Goal: Task Accomplishment & Management: Complete application form

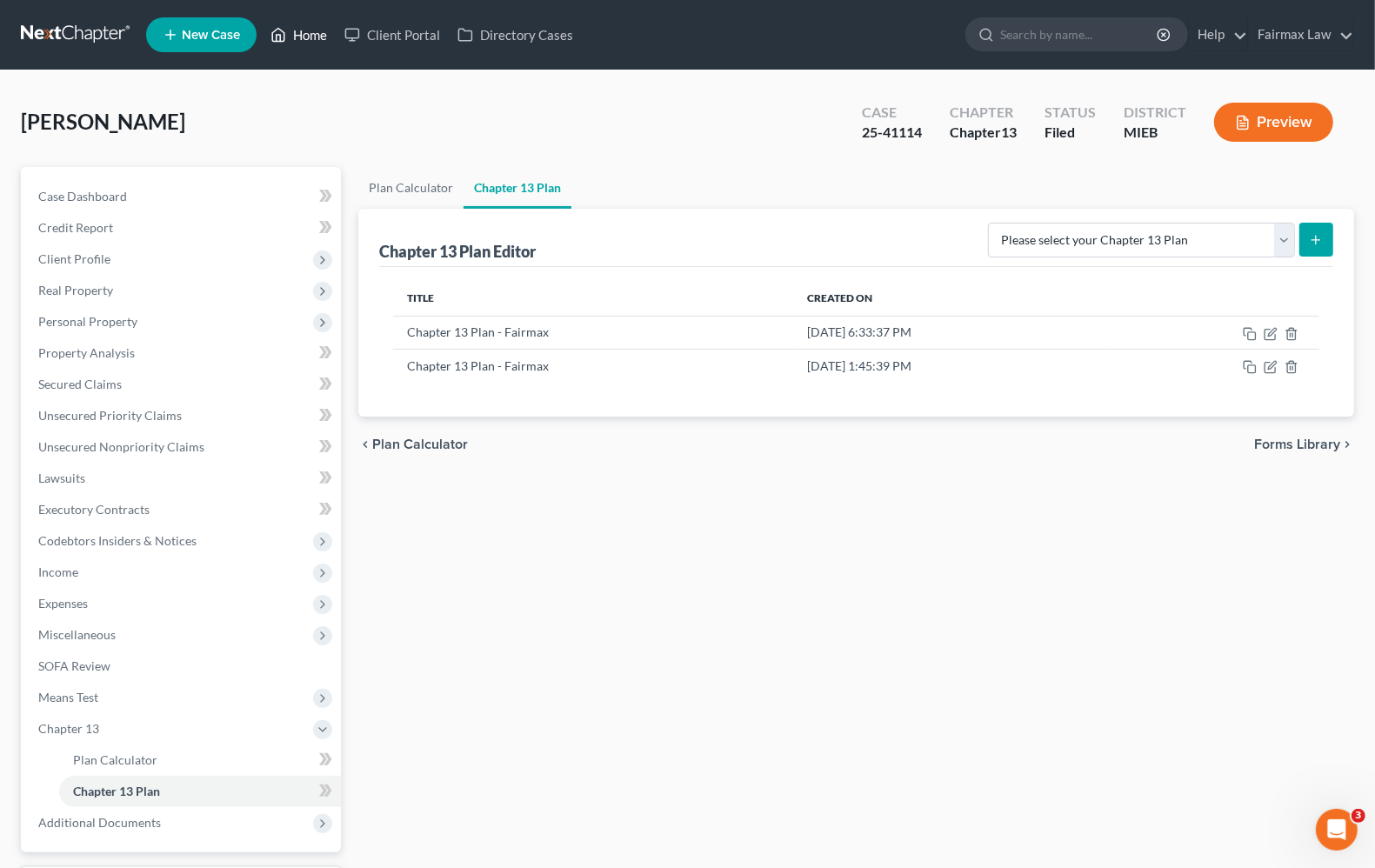
click at [299, 30] on link "Home" at bounding box center [299, 34] width 74 height 31
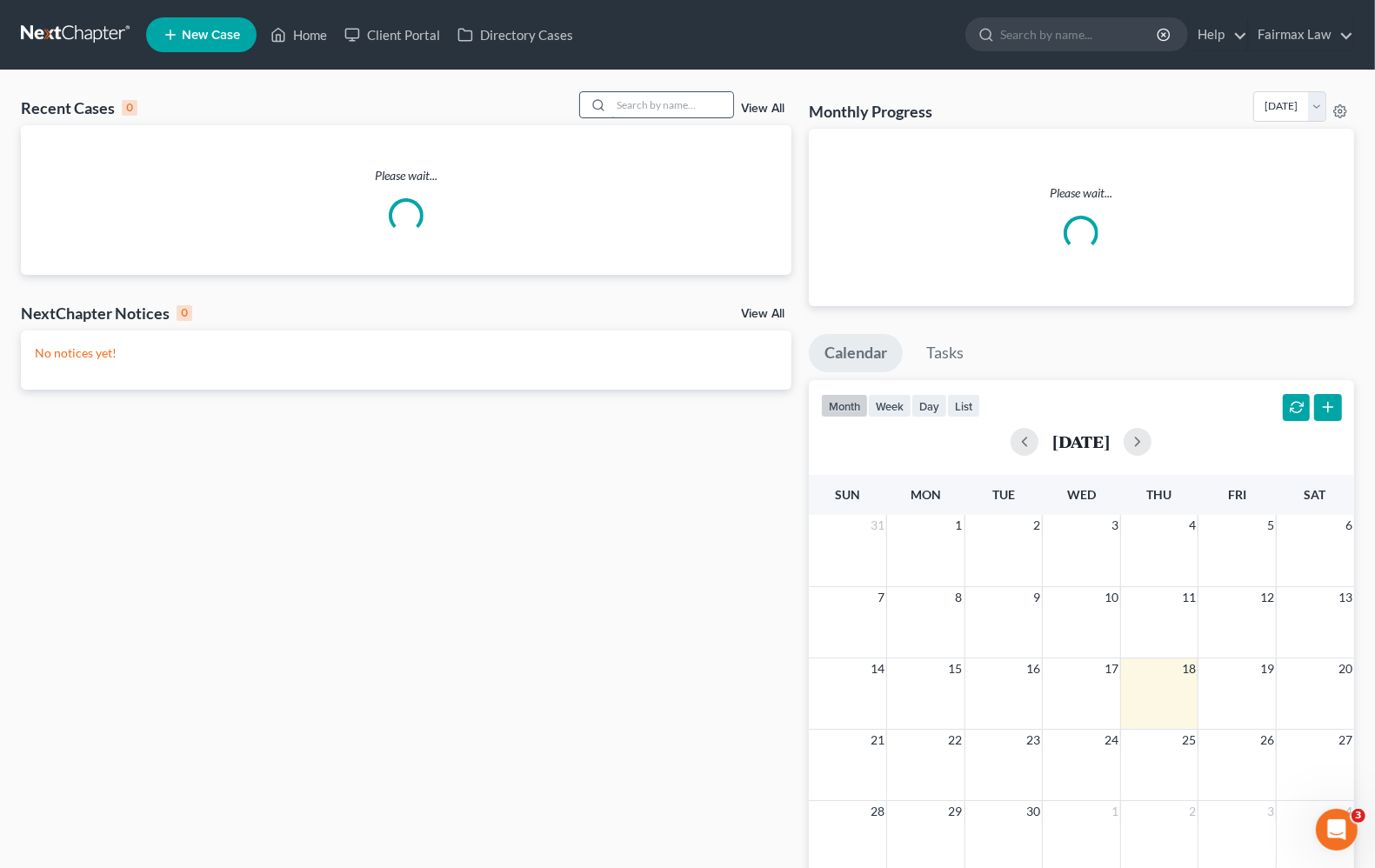
click at [691, 105] on input "search" at bounding box center [671, 104] width 121 height 25
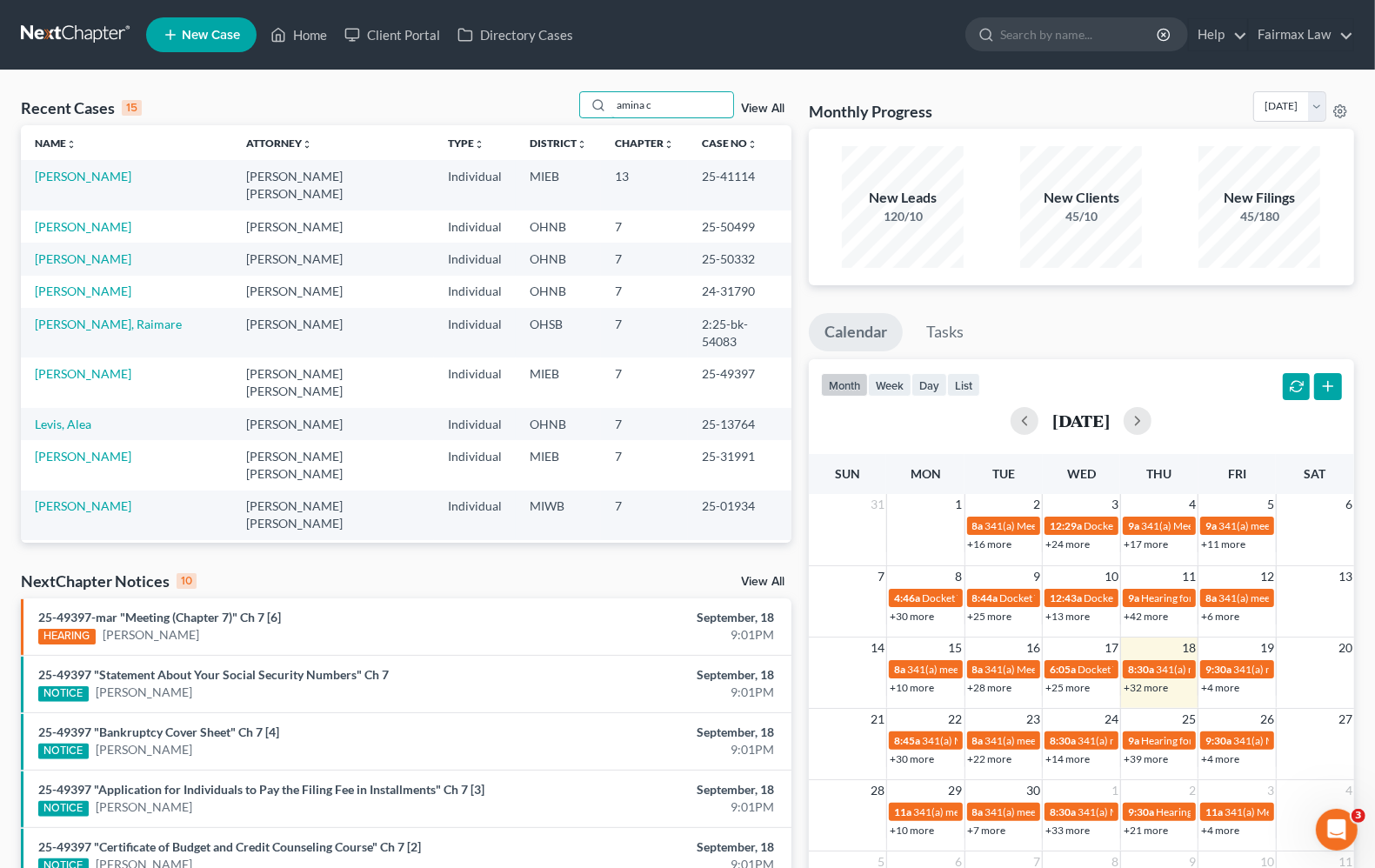
type input "amina c"
click at [71, 177] on link "[PERSON_NAME]" at bounding box center [83, 176] width 97 height 15
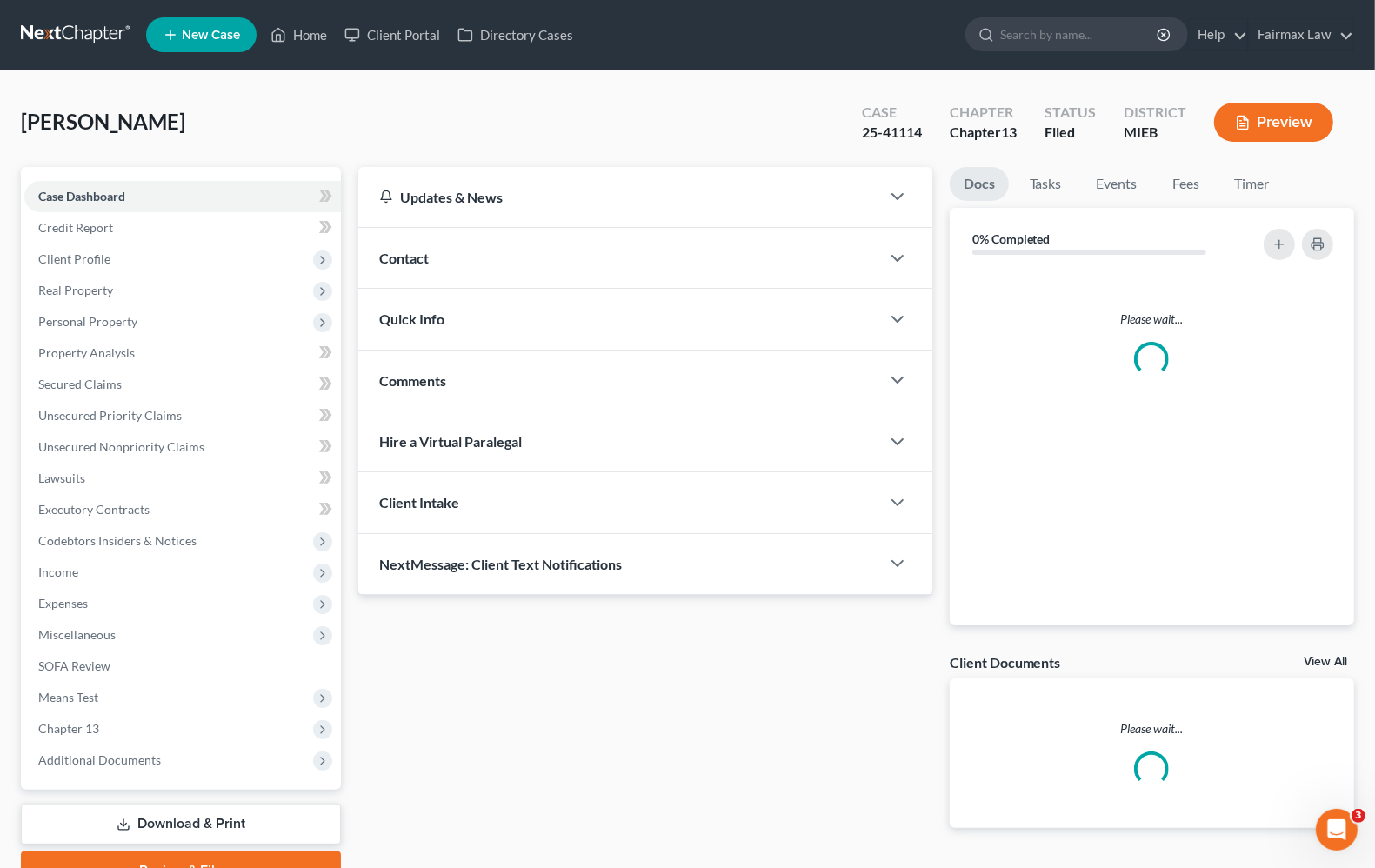
click at [664, 106] on div "[PERSON_NAME] Upgraded Case 25-41114 Chapter Chapter 13 Status Filed District M…" at bounding box center [688, 129] width 1334 height 75
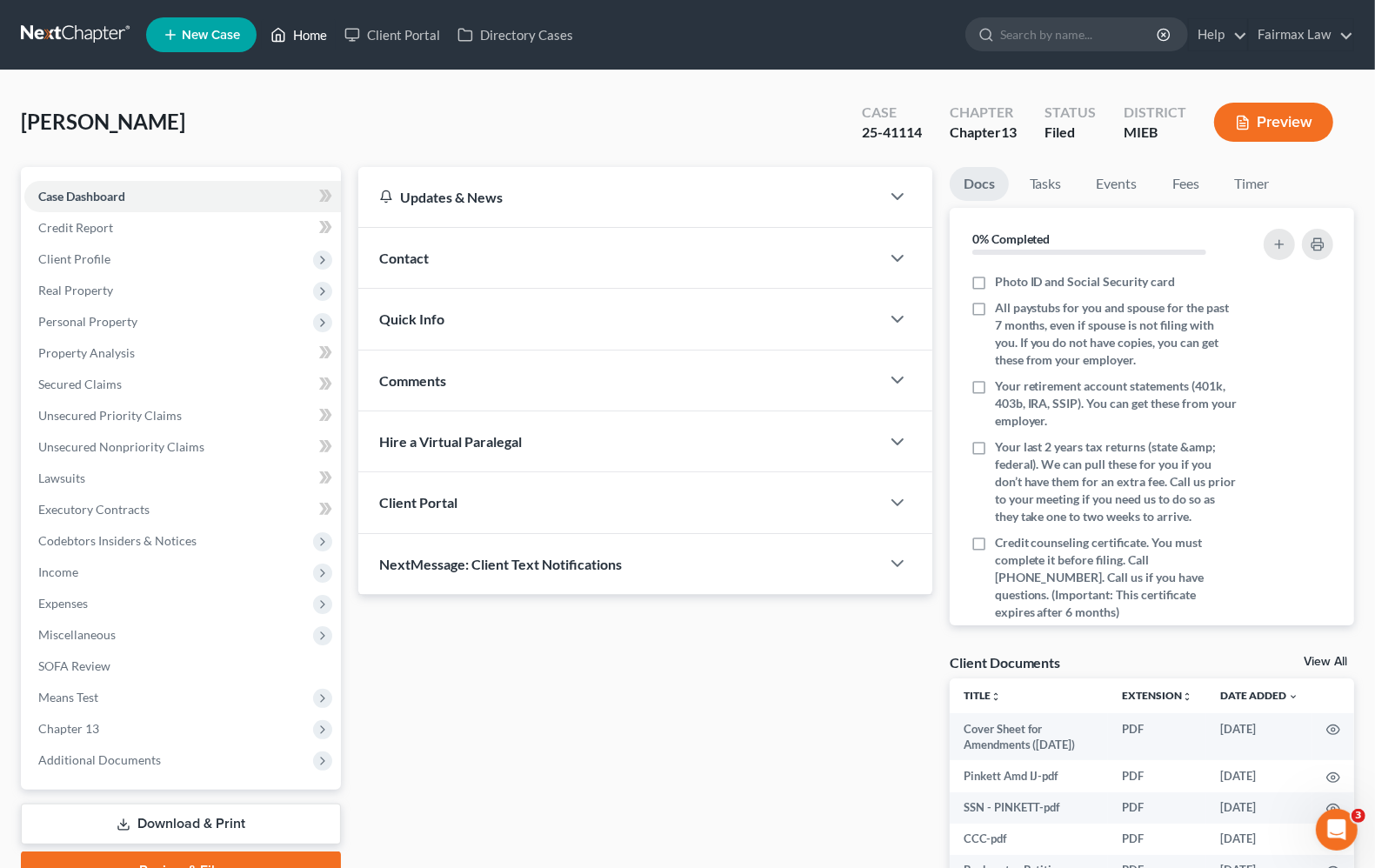
click at [310, 33] on link "Home" at bounding box center [299, 34] width 74 height 31
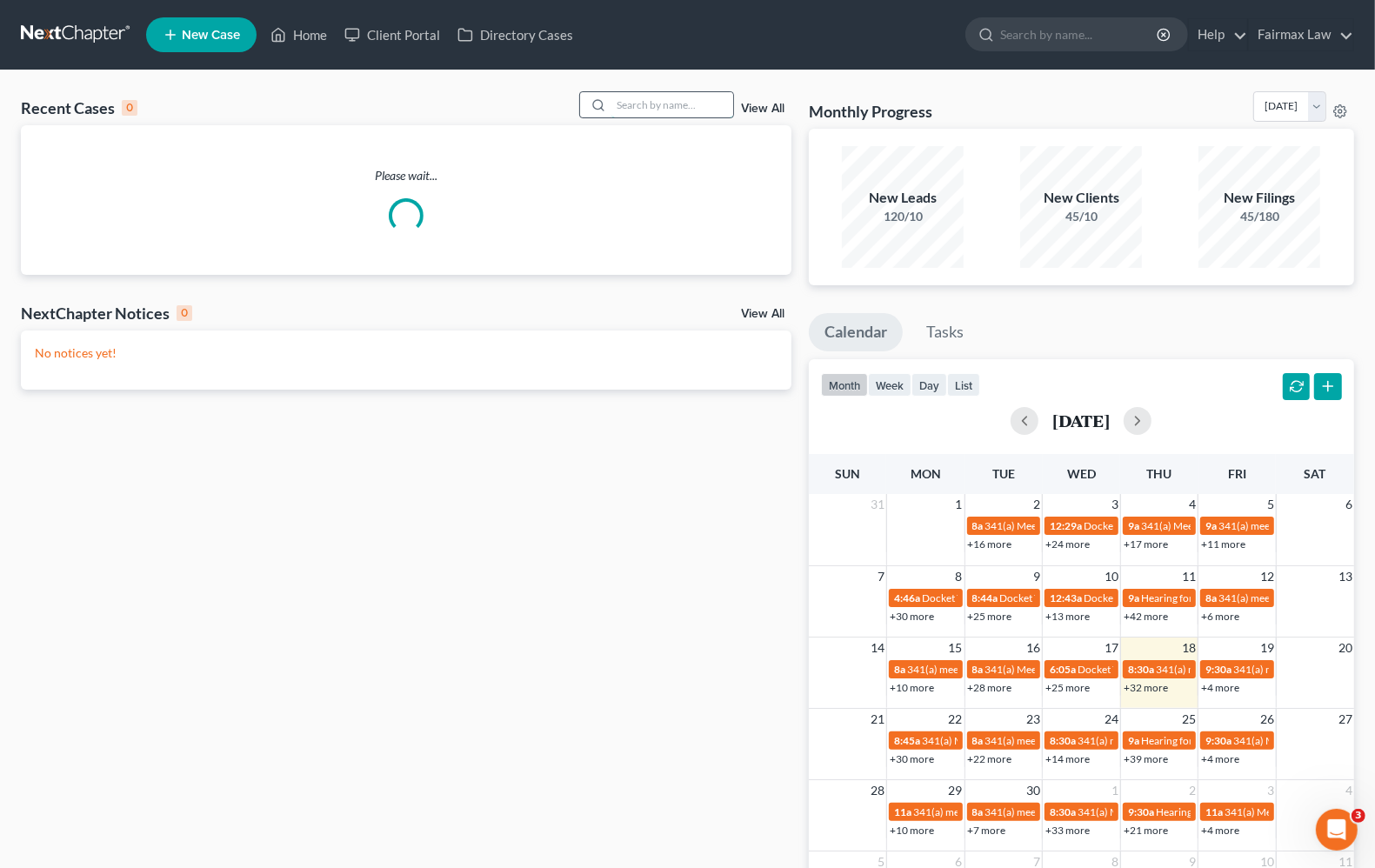
click at [623, 104] on input "search" at bounding box center [671, 104] width 121 height 25
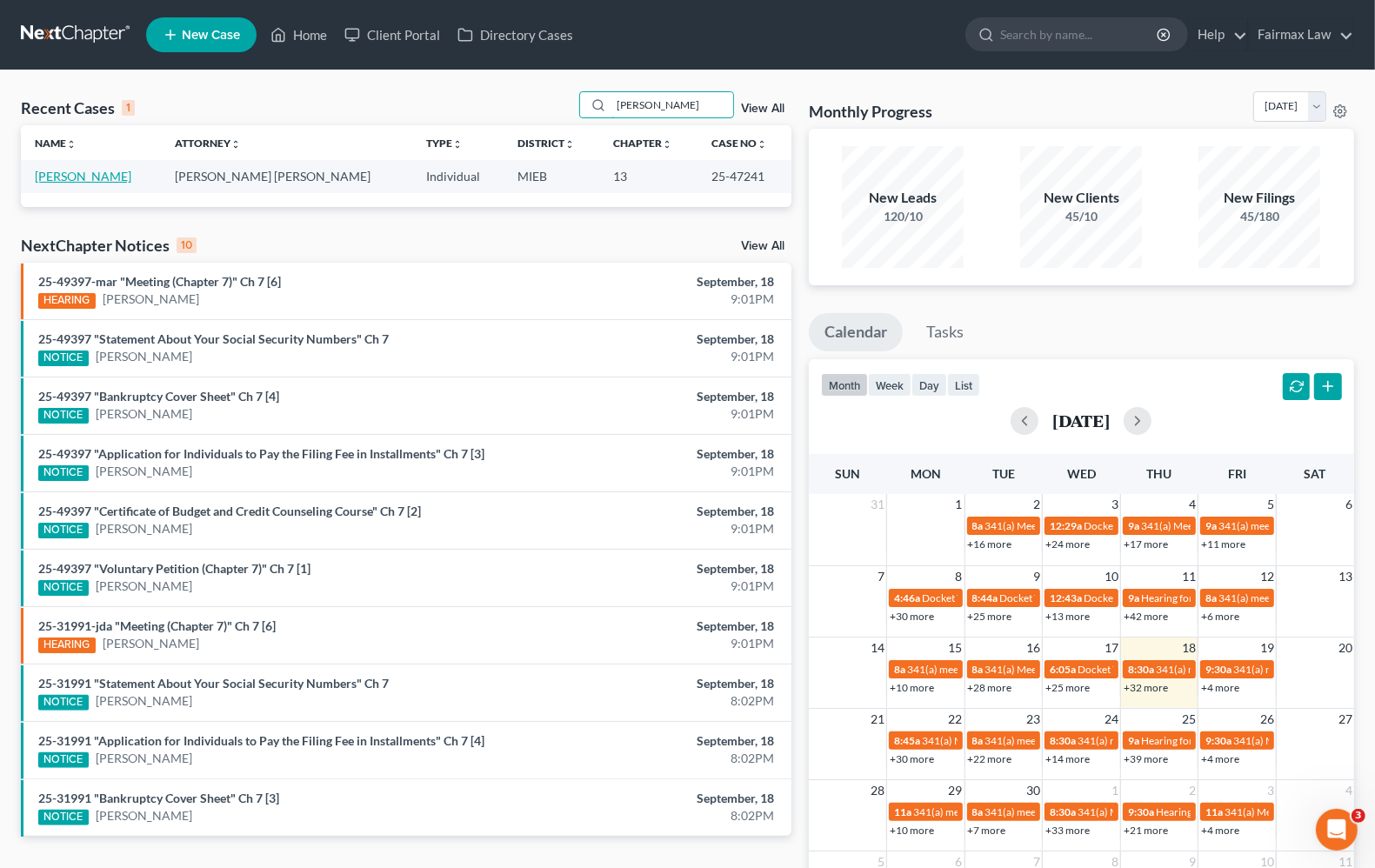
type input "[PERSON_NAME]"
click at [96, 178] on link "[PERSON_NAME]" at bounding box center [83, 176] width 97 height 15
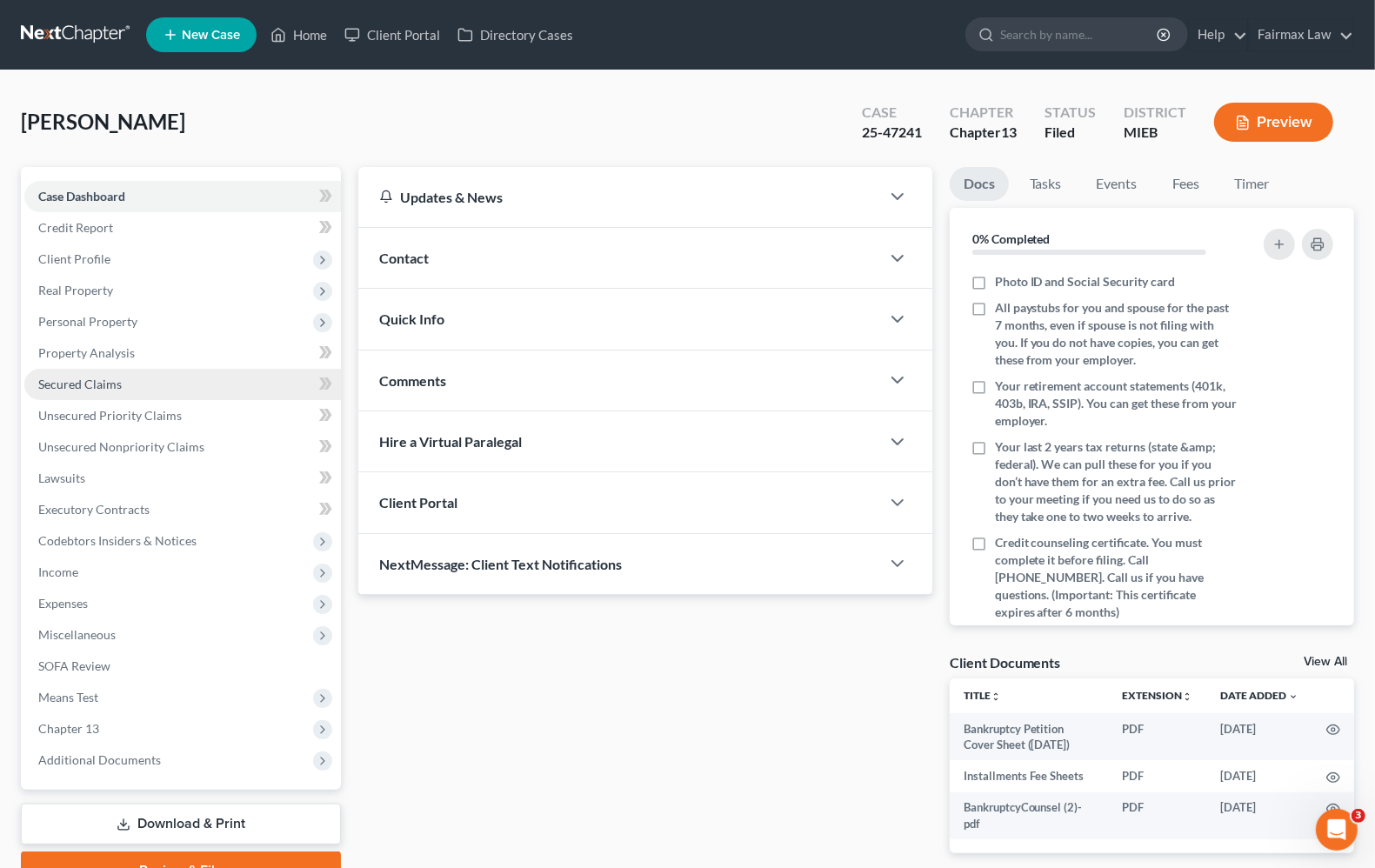
click at [80, 377] on span "Secured Claims" at bounding box center [80, 384] width 84 height 15
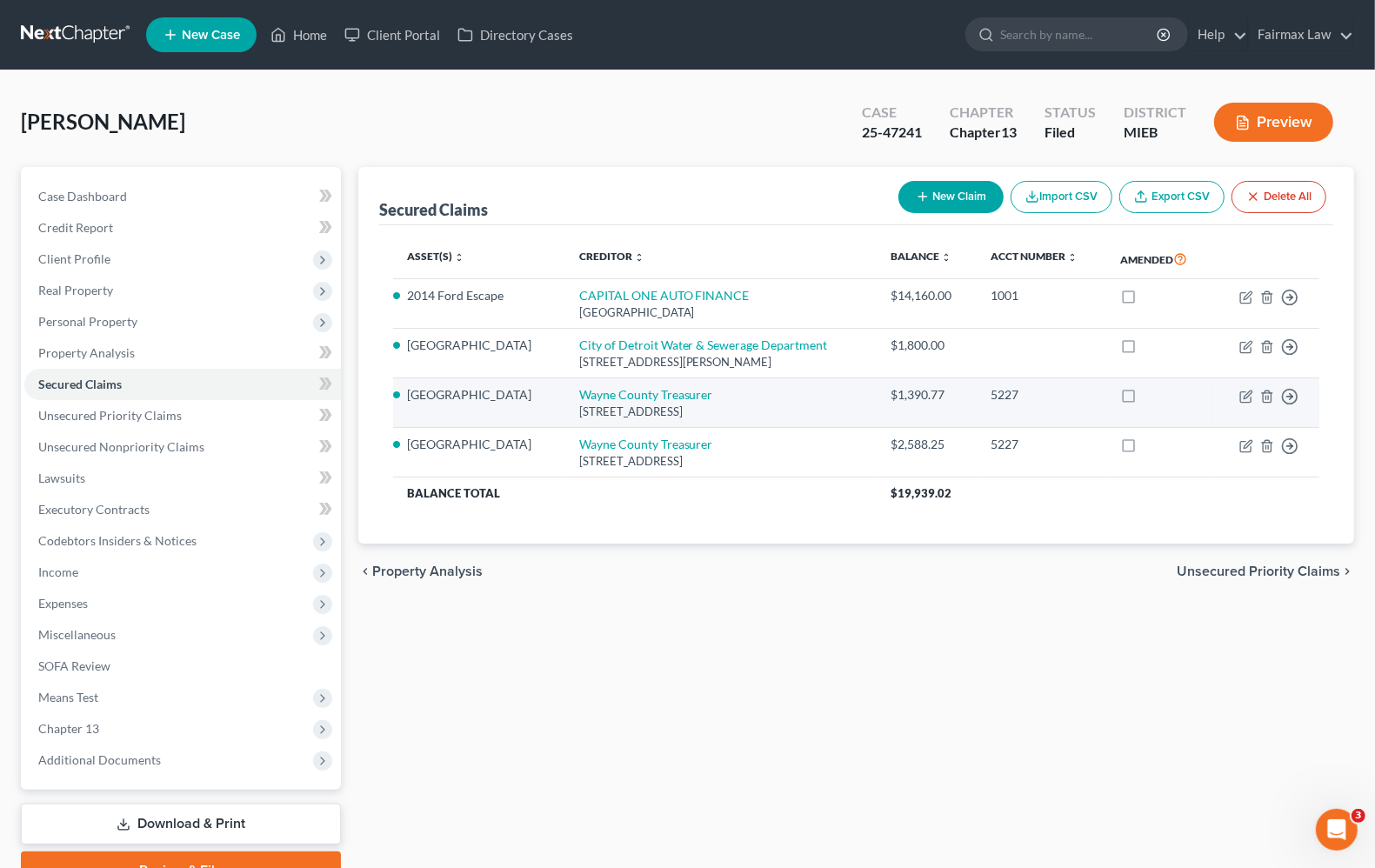
click at [1255, 397] on td "Move to E Move to F Move to G Move to Notice Only" at bounding box center [1266, 403] width 106 height 50
click at [1249, 390] on icon "button" at bounding box center [1246, 396] width 14 height 14
select select "23"
select select "2"
select select "0"
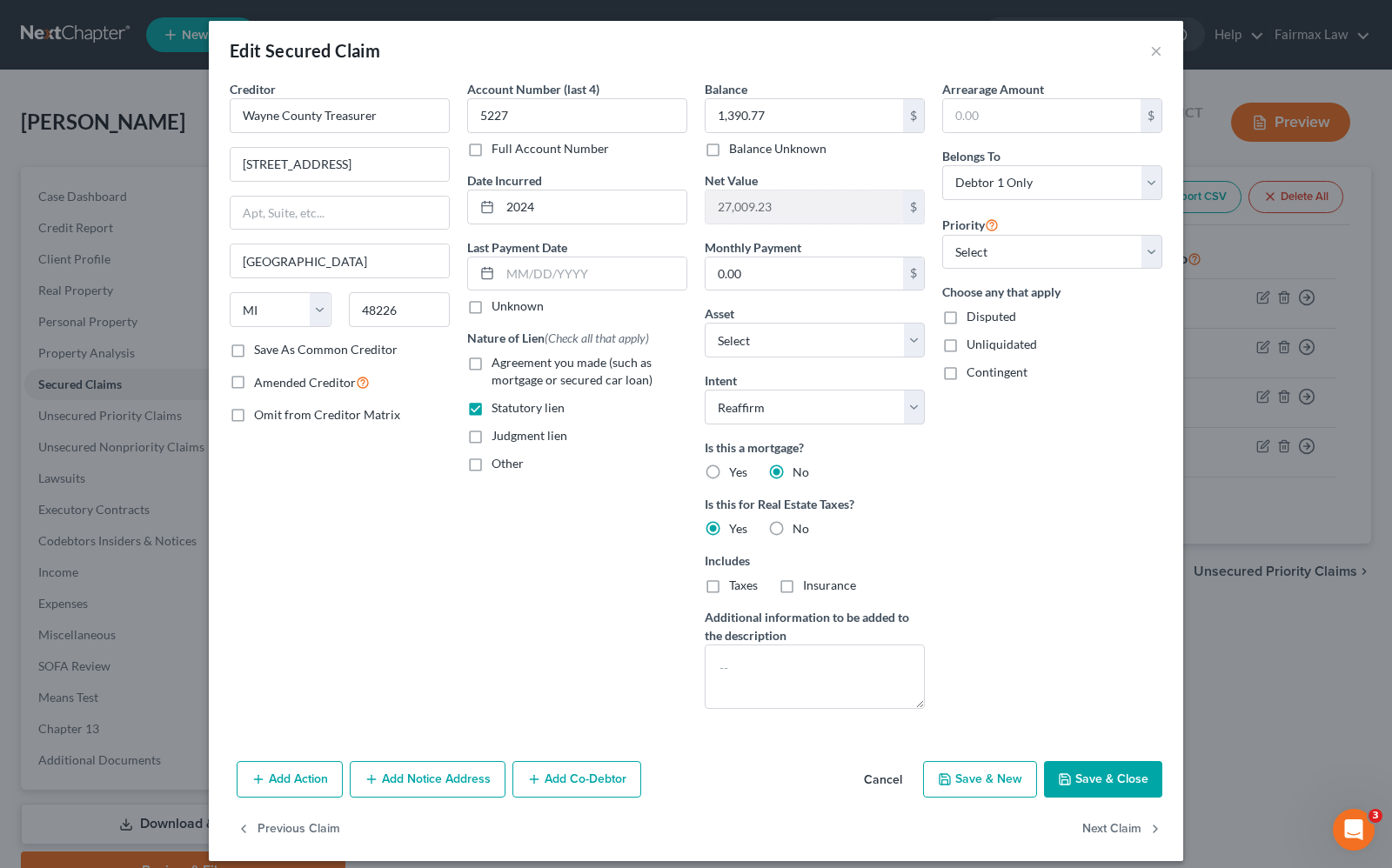
click at [1116, 783] on button "Save & Close" at bounding box center [1103, 779] width 119 height 37
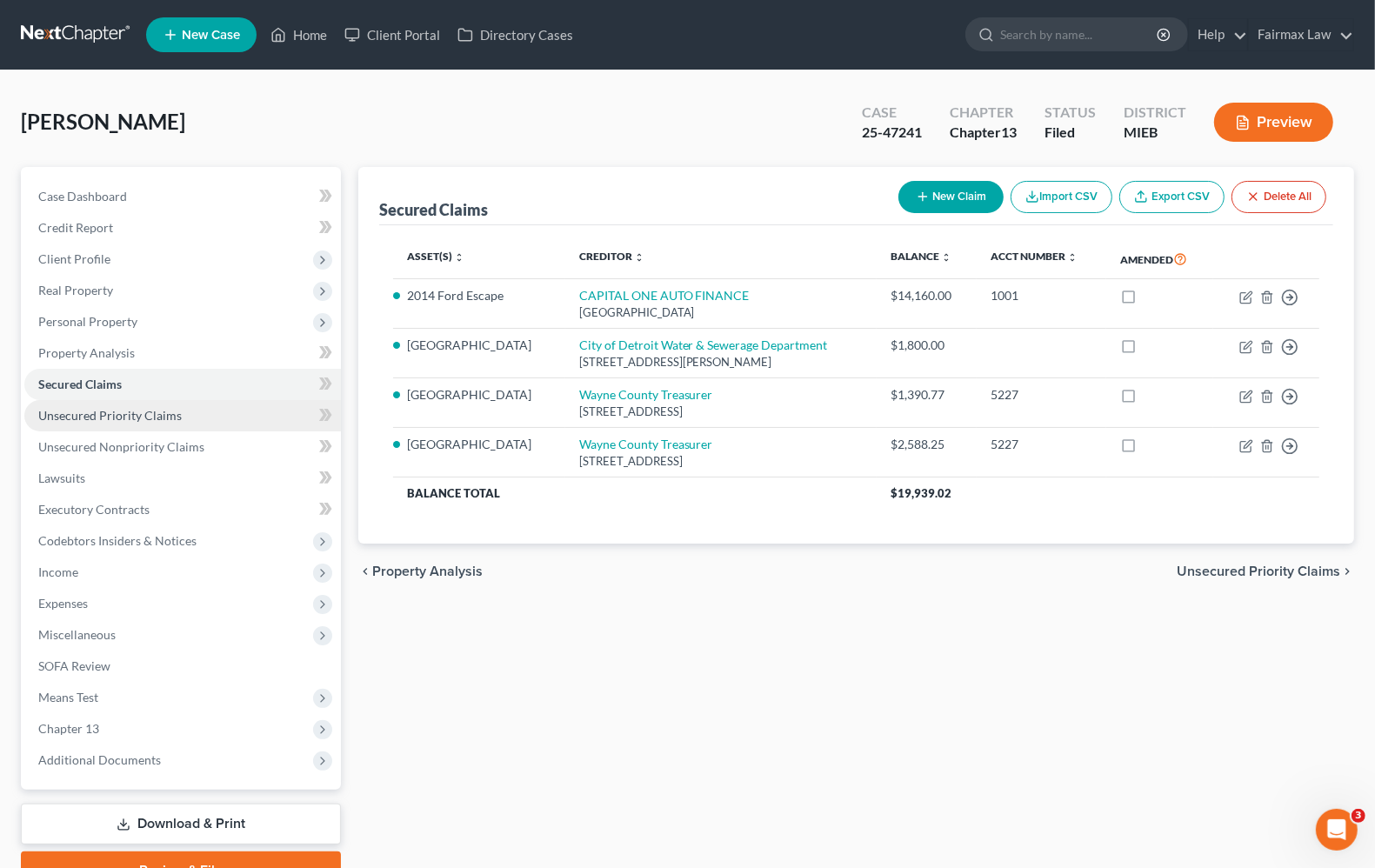
click at [106, 426] on link "Unsecured Priority Claims" at bounding box center [183, 415] width 316 height 31
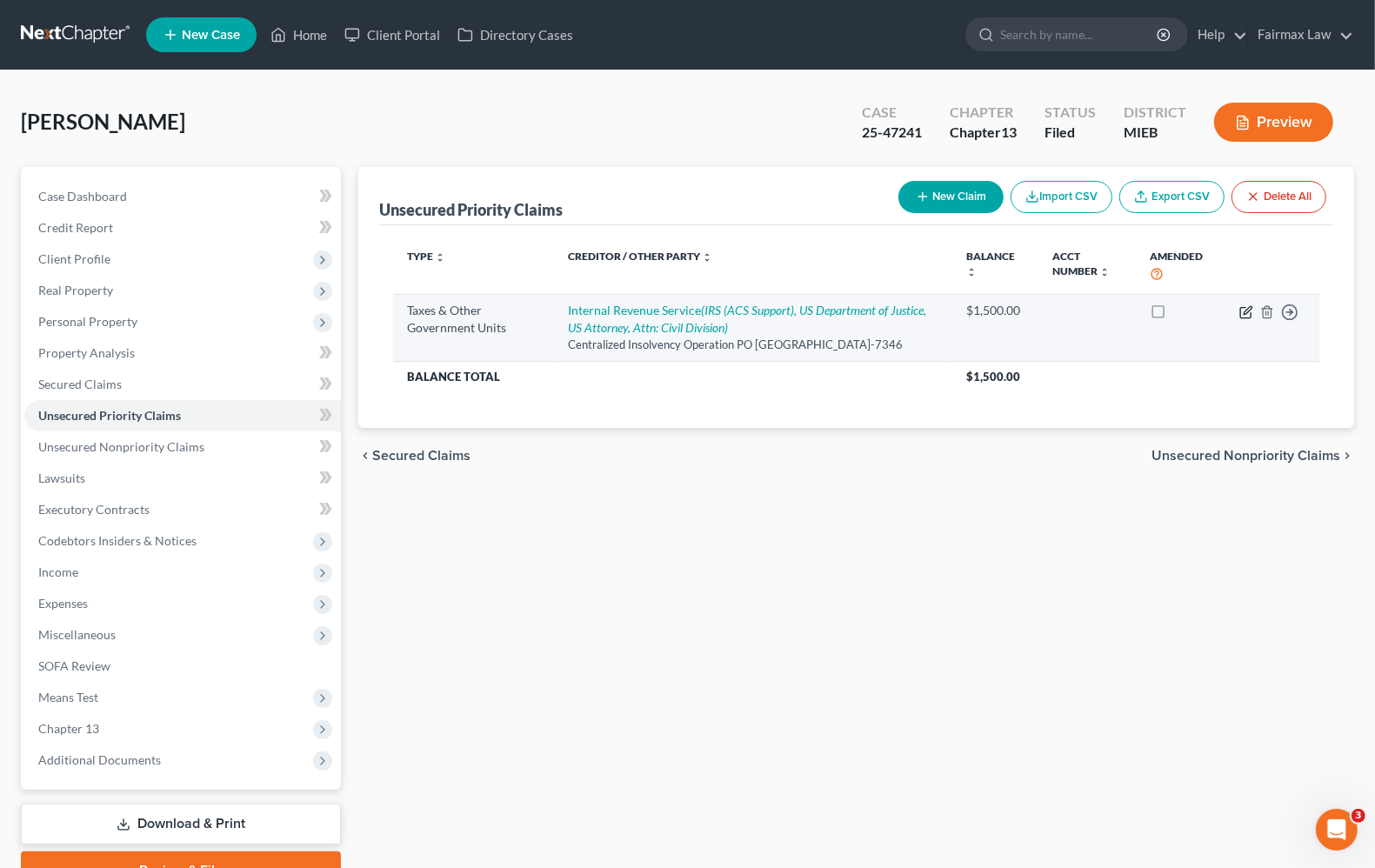
click at [1245, 310] on icon "button" at bounding box center [1246, 312] width 14 height 14
select select "0"
select select "39"
select select "0"
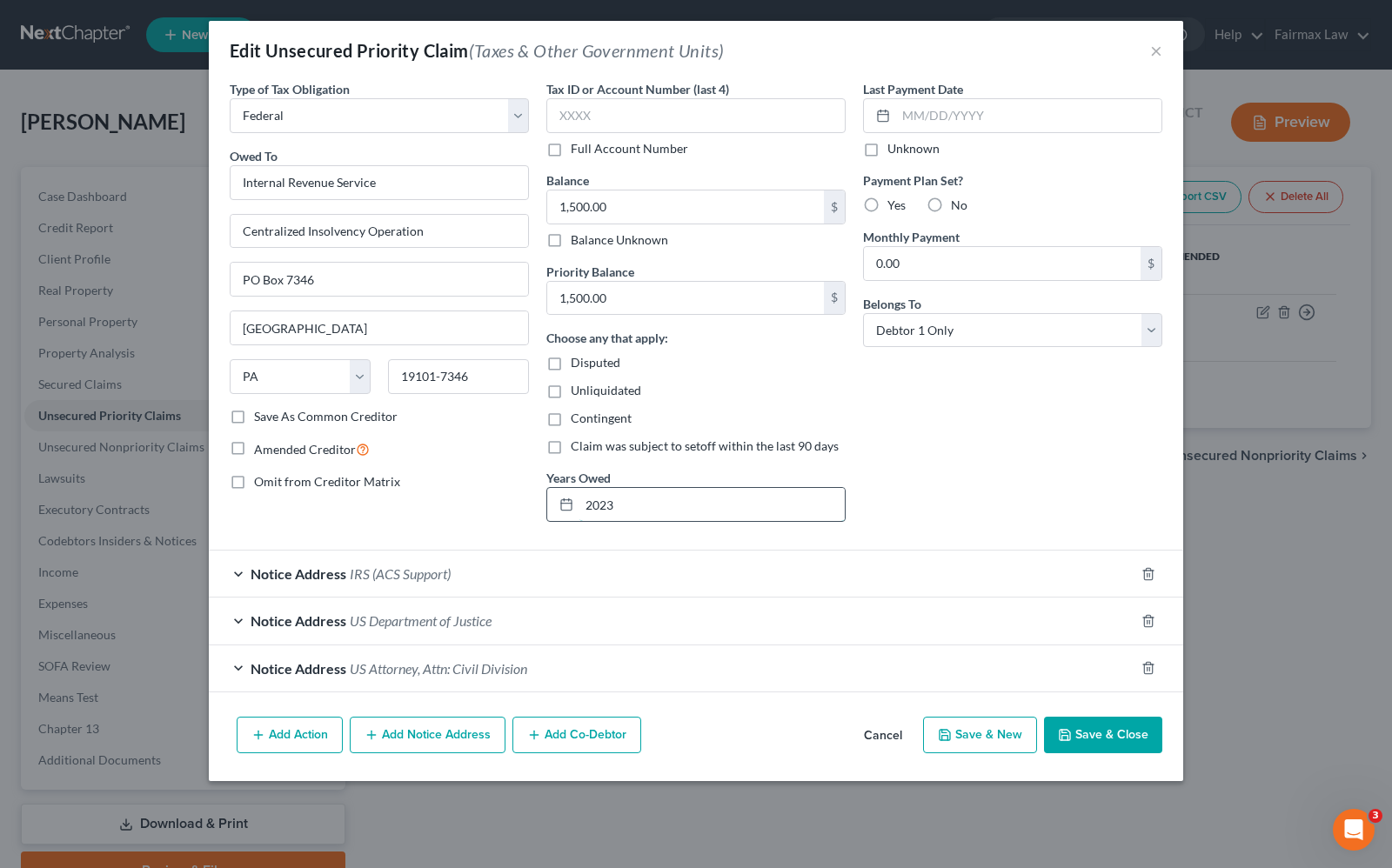
click at [671, 505] on input "2023" at bounding box center [712, 504] width 266 height 33
type input "2023."
type input "1,119.68"
click at [642, 506] on input "2023." at bounding box center [712, 504] width 266 height 33
type input "2023., 2022, 2021"
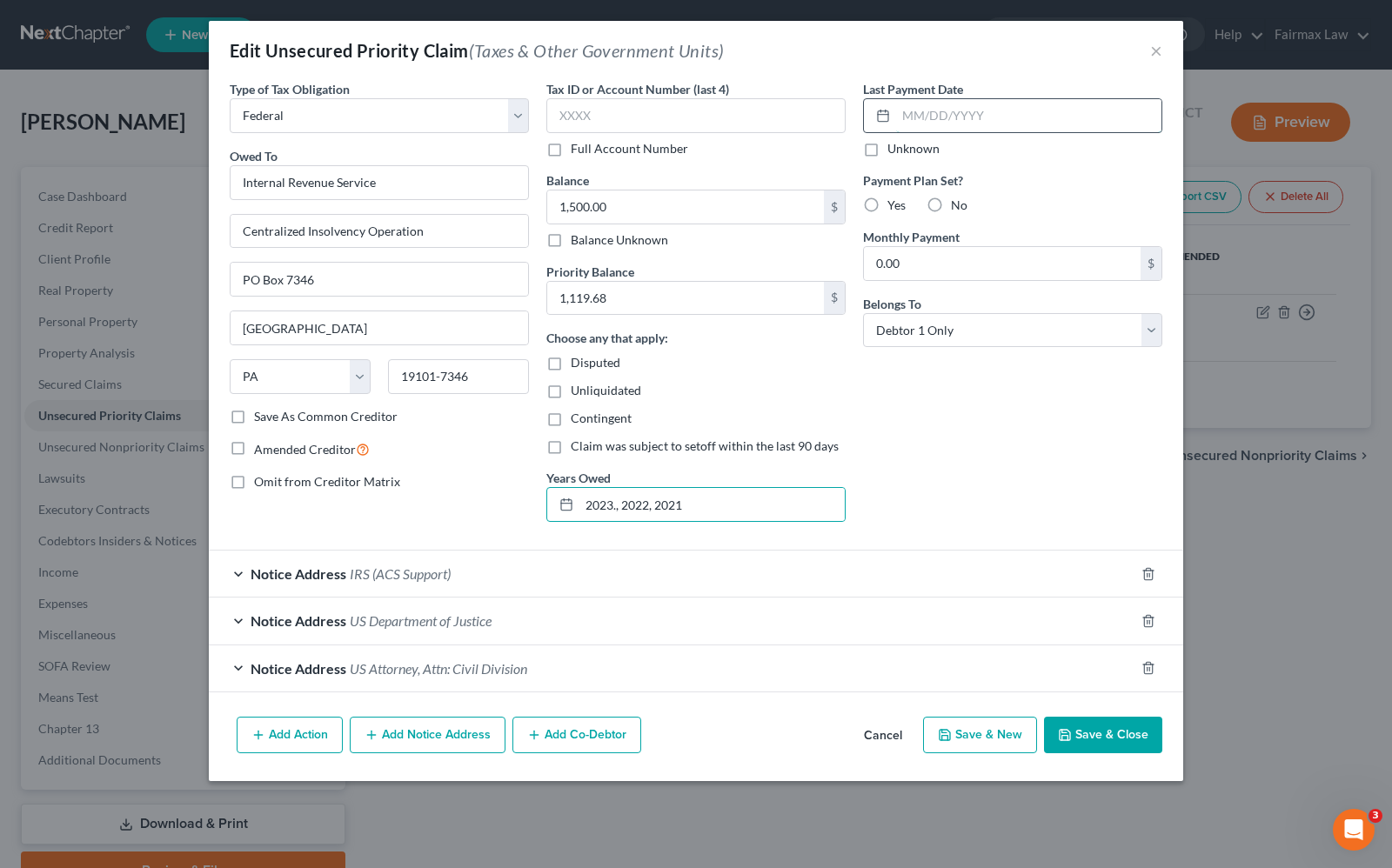
click at [948, 110] on input "text" at bounding box center [1028, 115] width 266 height 33
click at [622, 109] on input "text" at bounding box center [696, 115] width 299 height 35
click at [1110, 732] on button "Save & Close" at bounding box center [1103, 734] width 119 height 37
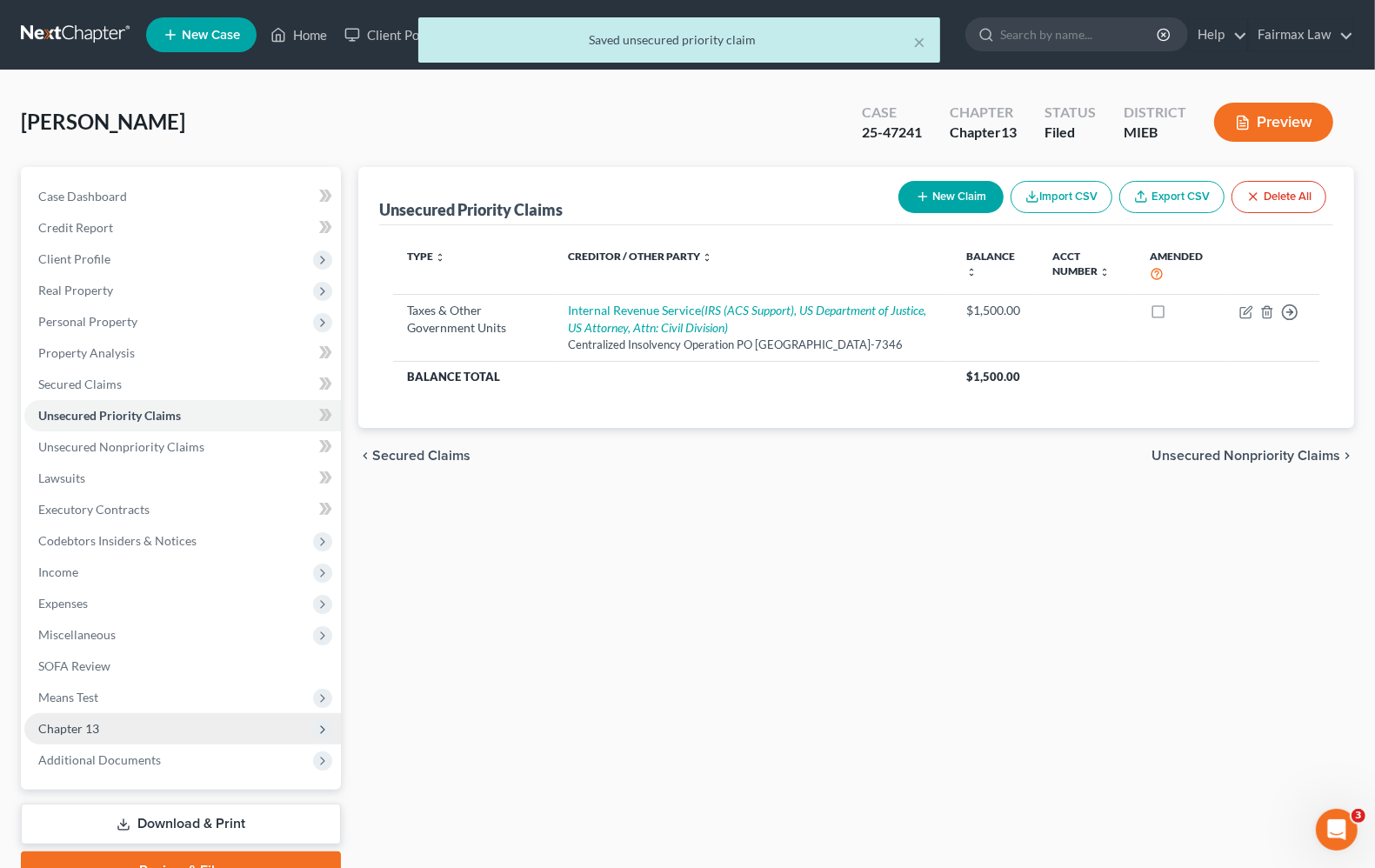
click at [71, 723] on span "Chapter 13" at bounding box center [69, 729] width 61 height 15
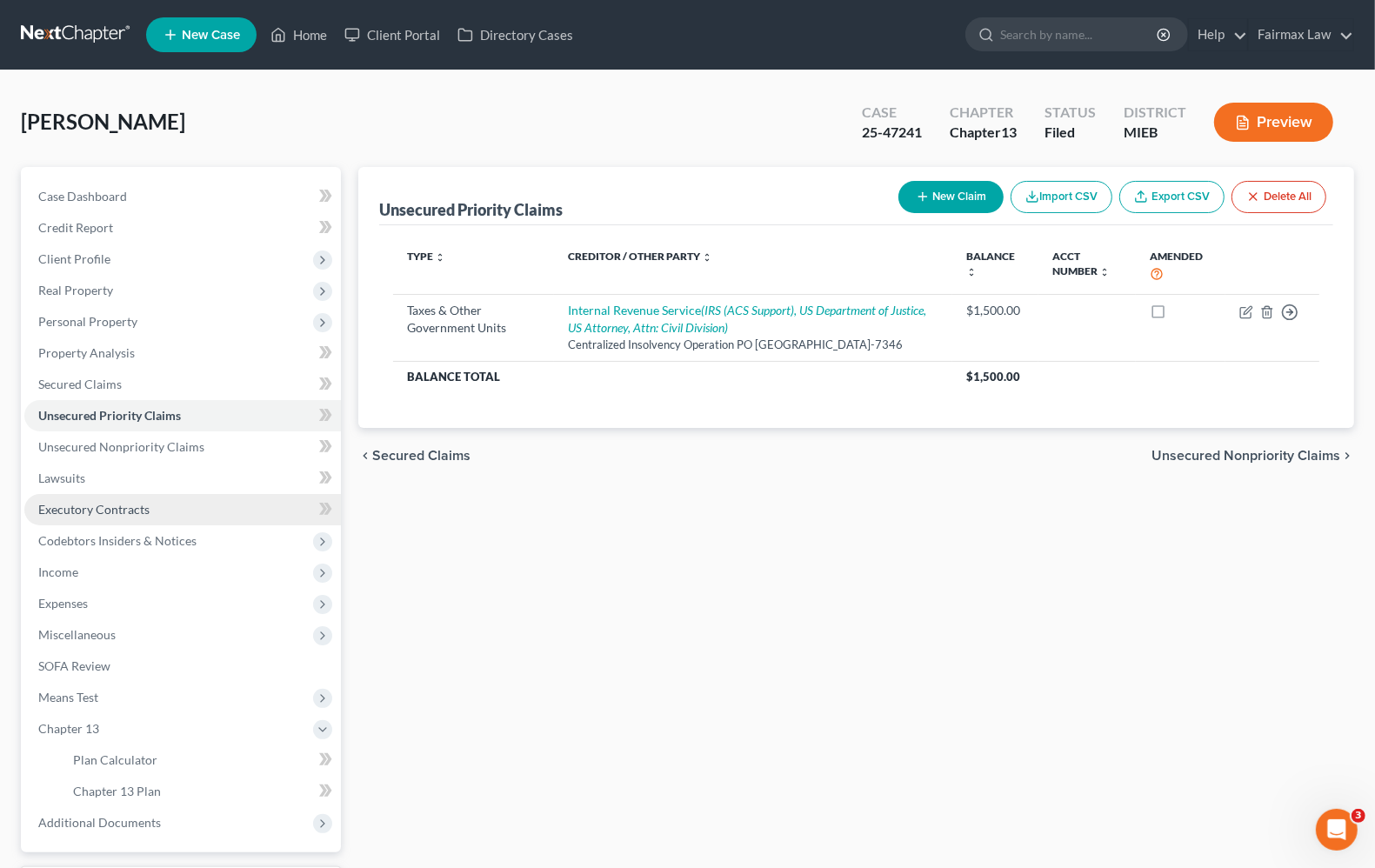
click at [100, 506] on span "Executory Contracts" at bounding box center [94, 509] width 111 height 15
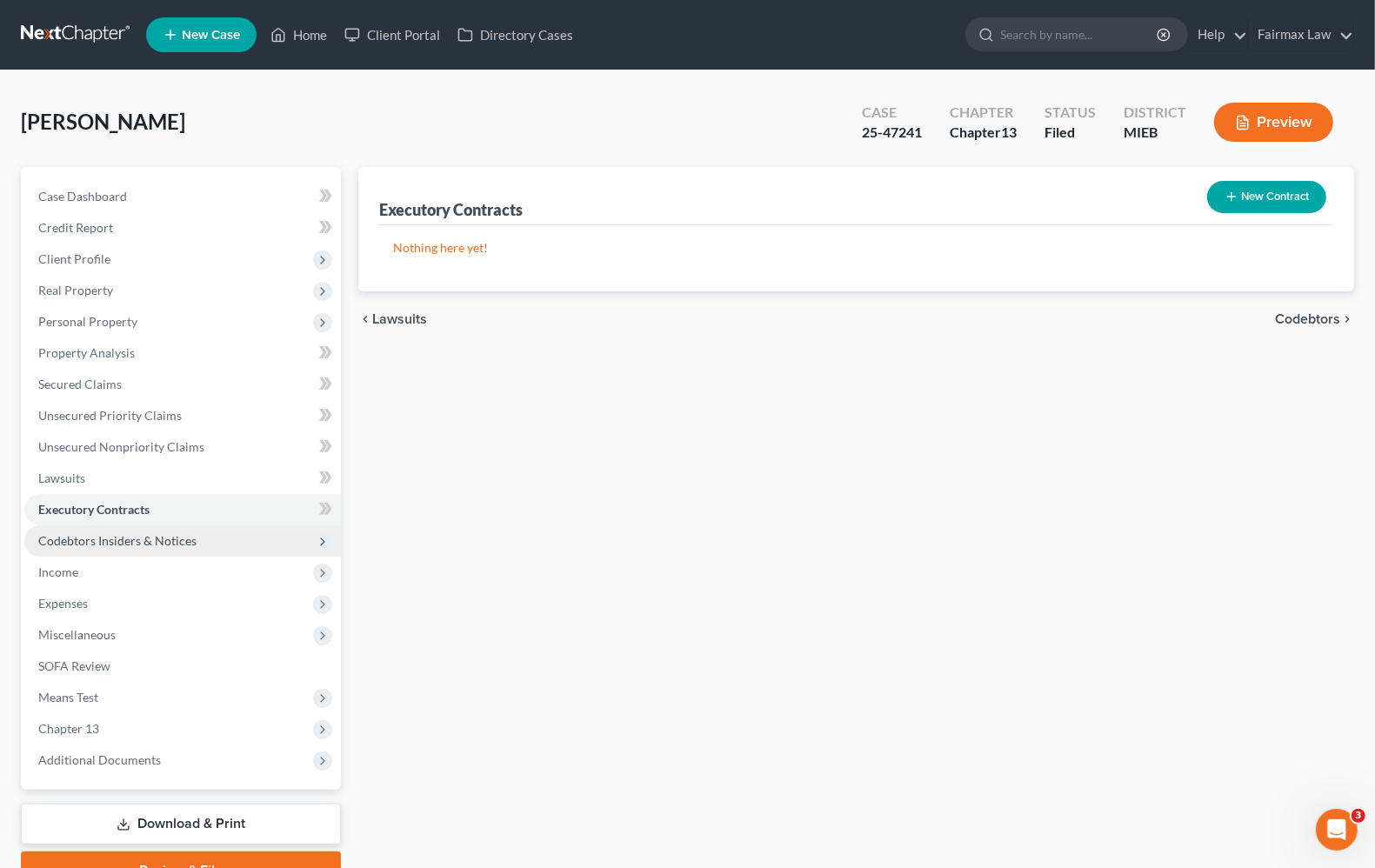
click at [78, 548] on span "Codebtors Insiders & Notices" at bounding box center [183, 540] width 316 height 31
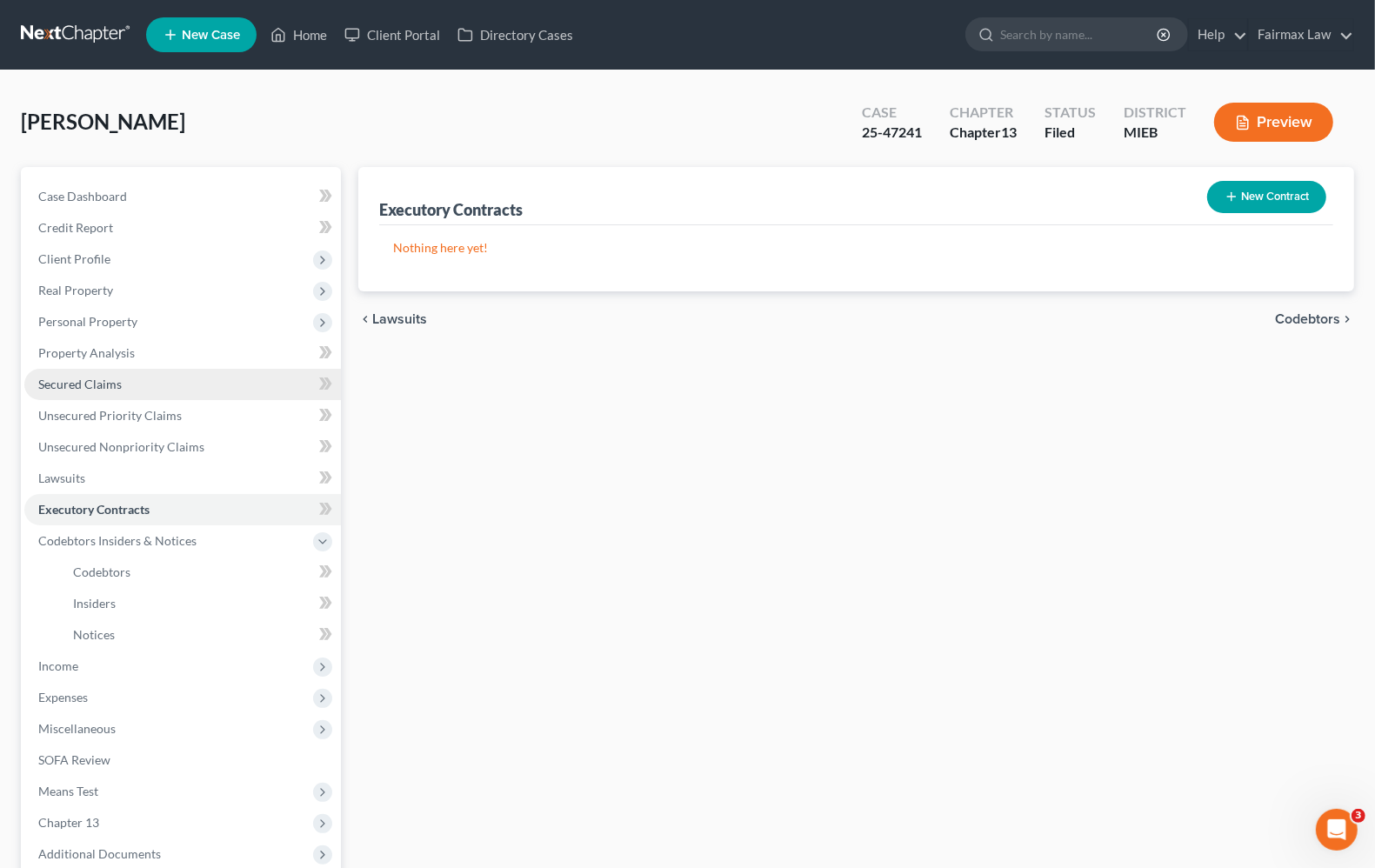
click at [105, 389] on span "Secured Claims" at bounding box center [80, 384] width 84 height 15
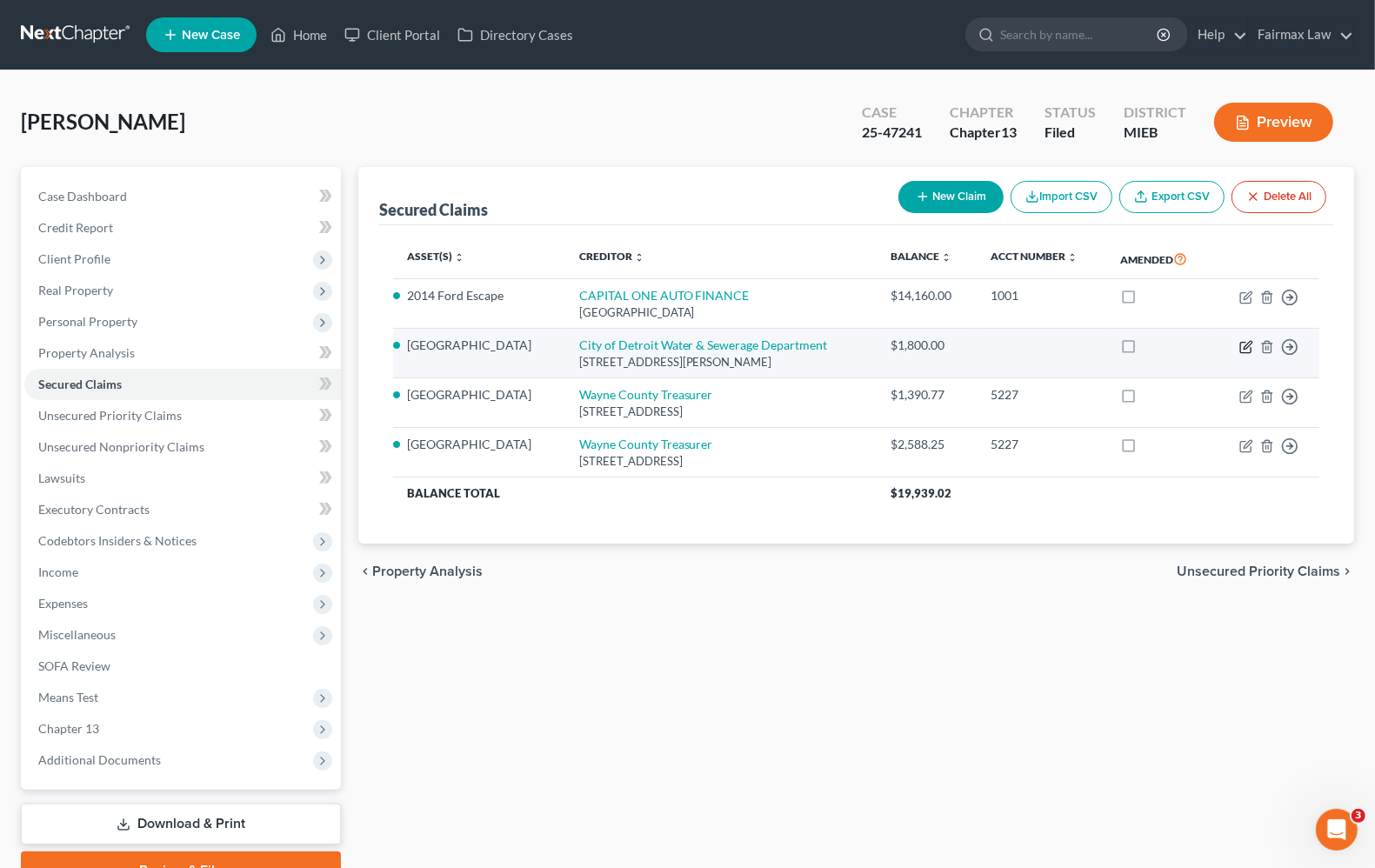
click at [1249, 344] on icon "button" at bounding box center [1246, 346] width 14 height 14
select select "23"
select select "2"
select select "0"
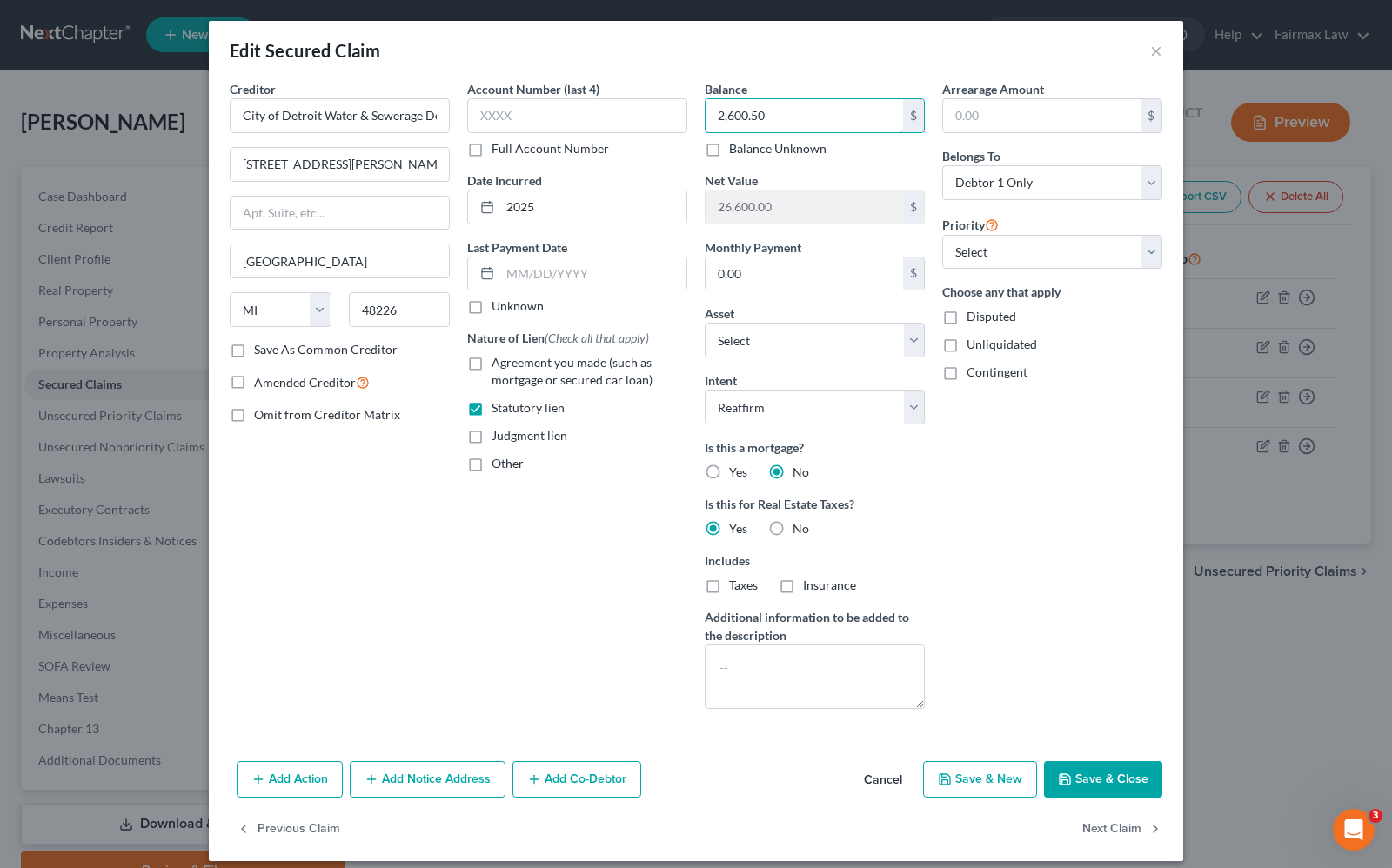
type input "2,600.50"
click at [1079, 785] on button "Save & Close" at bounding box center [1103, 779] width 119 height 37
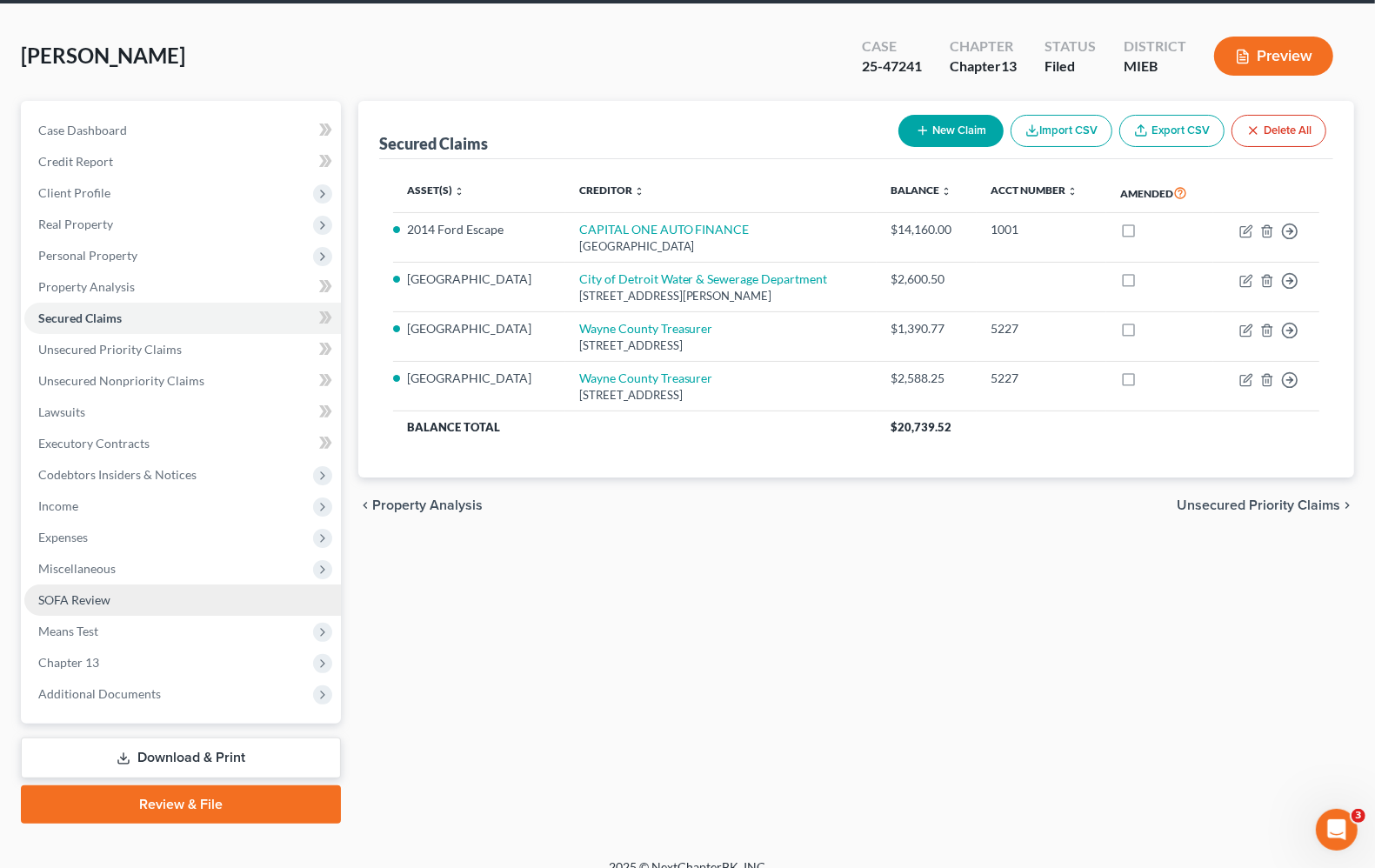
scroll to position [86, 0]
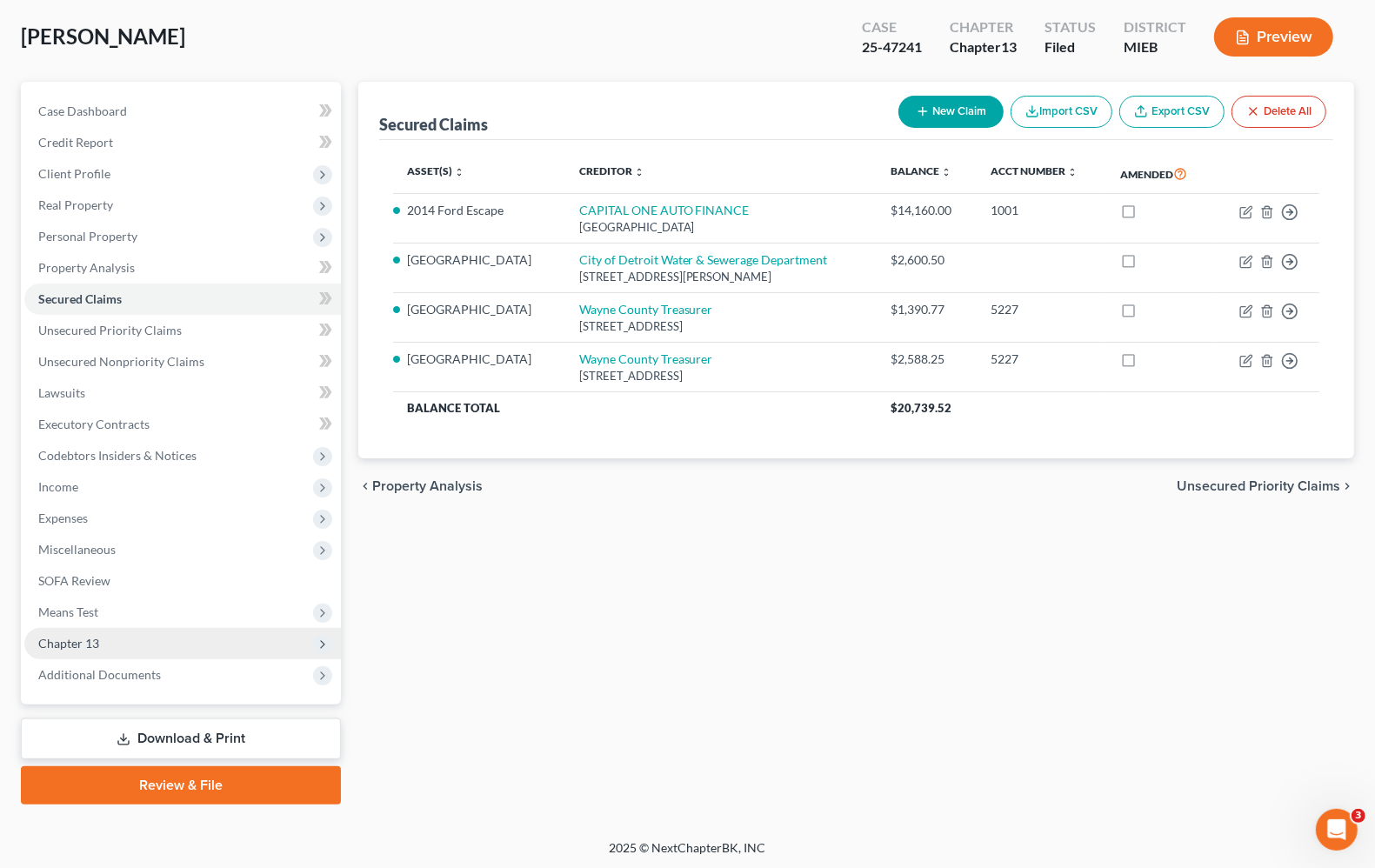
click at [61, 635] on span "Chapter 13" at bounding box center [69, 643] width 61 height 15
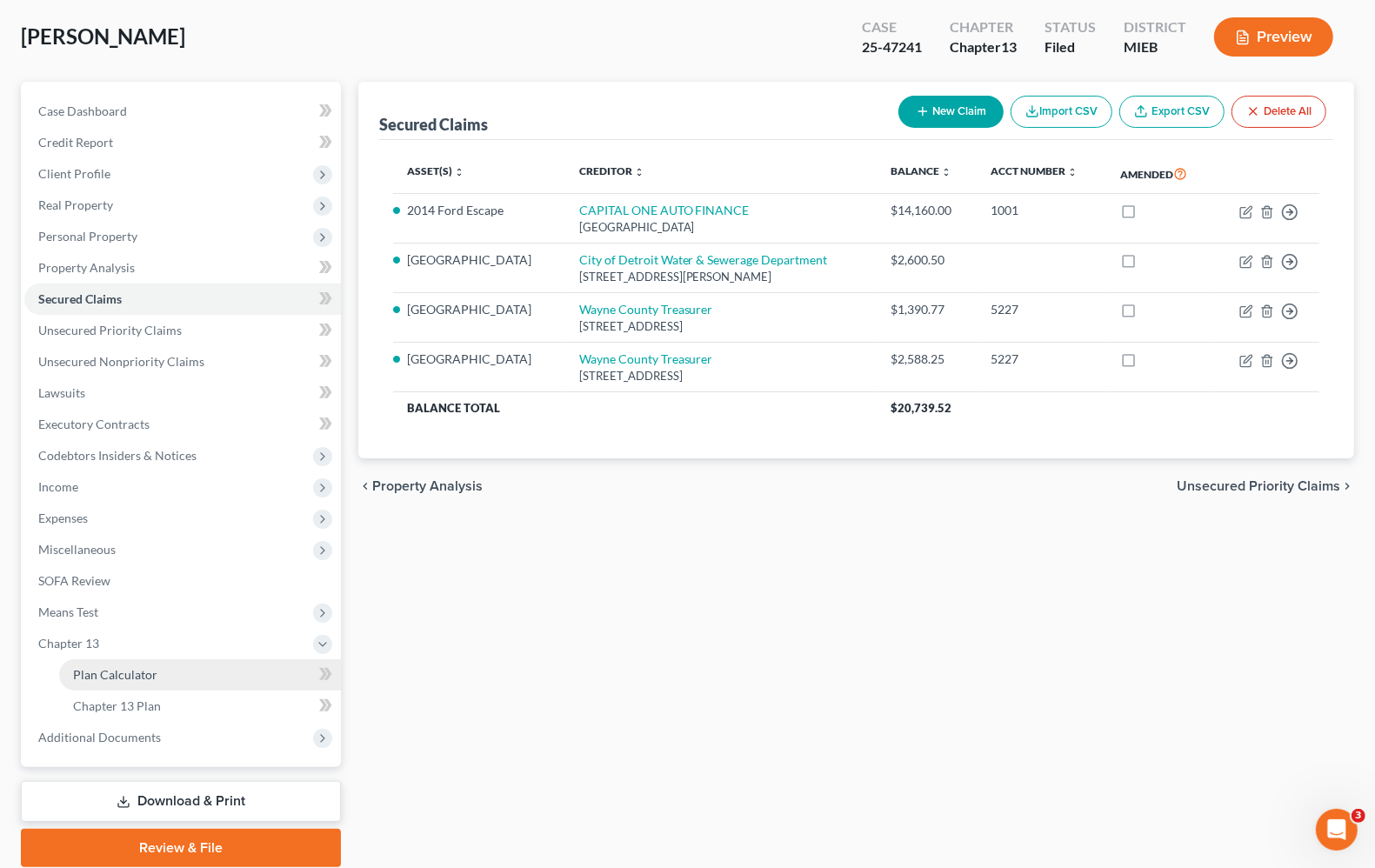
click at [79, 667] on span "Plan Calculator" at bounding box center [116, 674] width 85 height 15
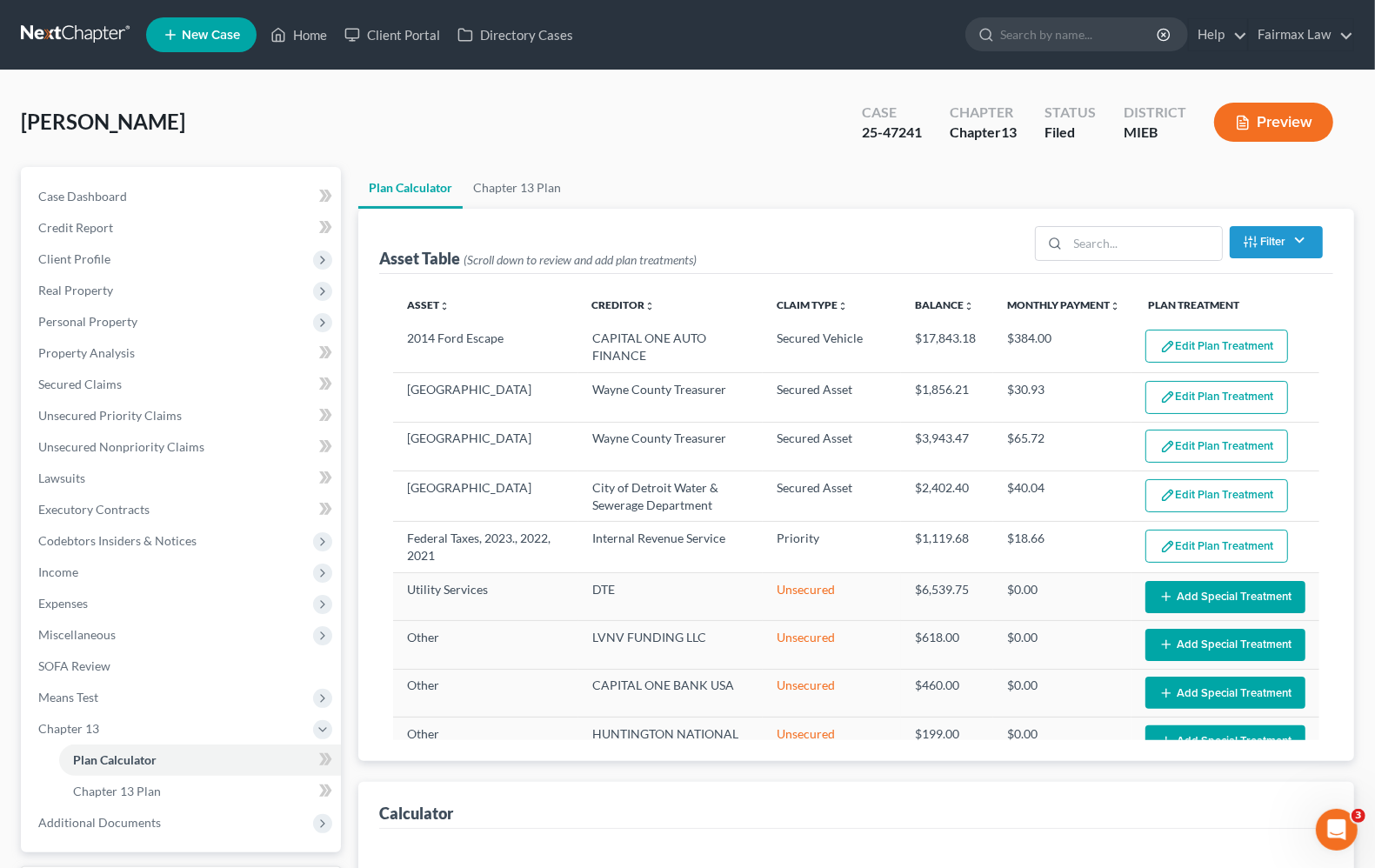
select select "59"
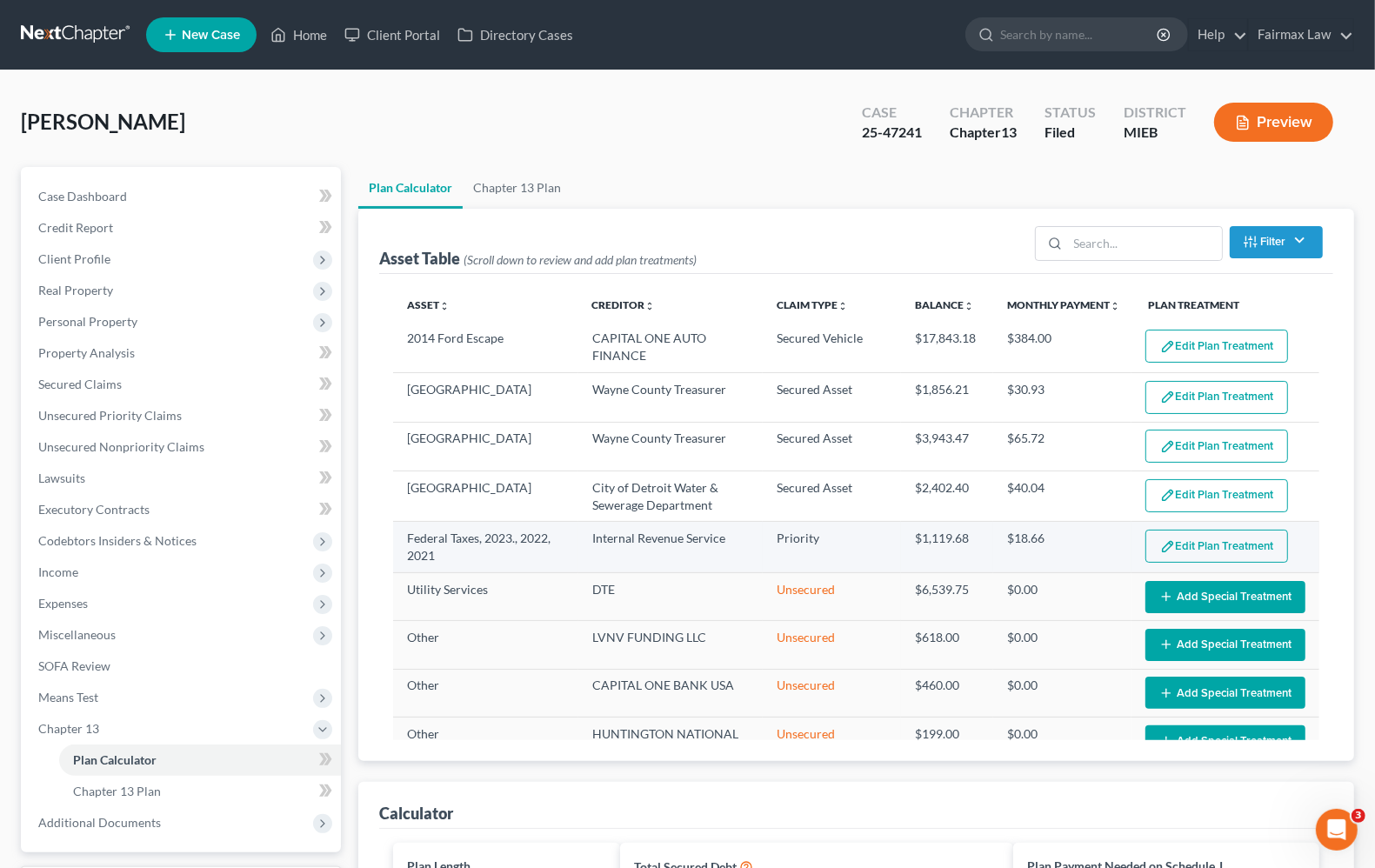
scroll to position [108, 0]
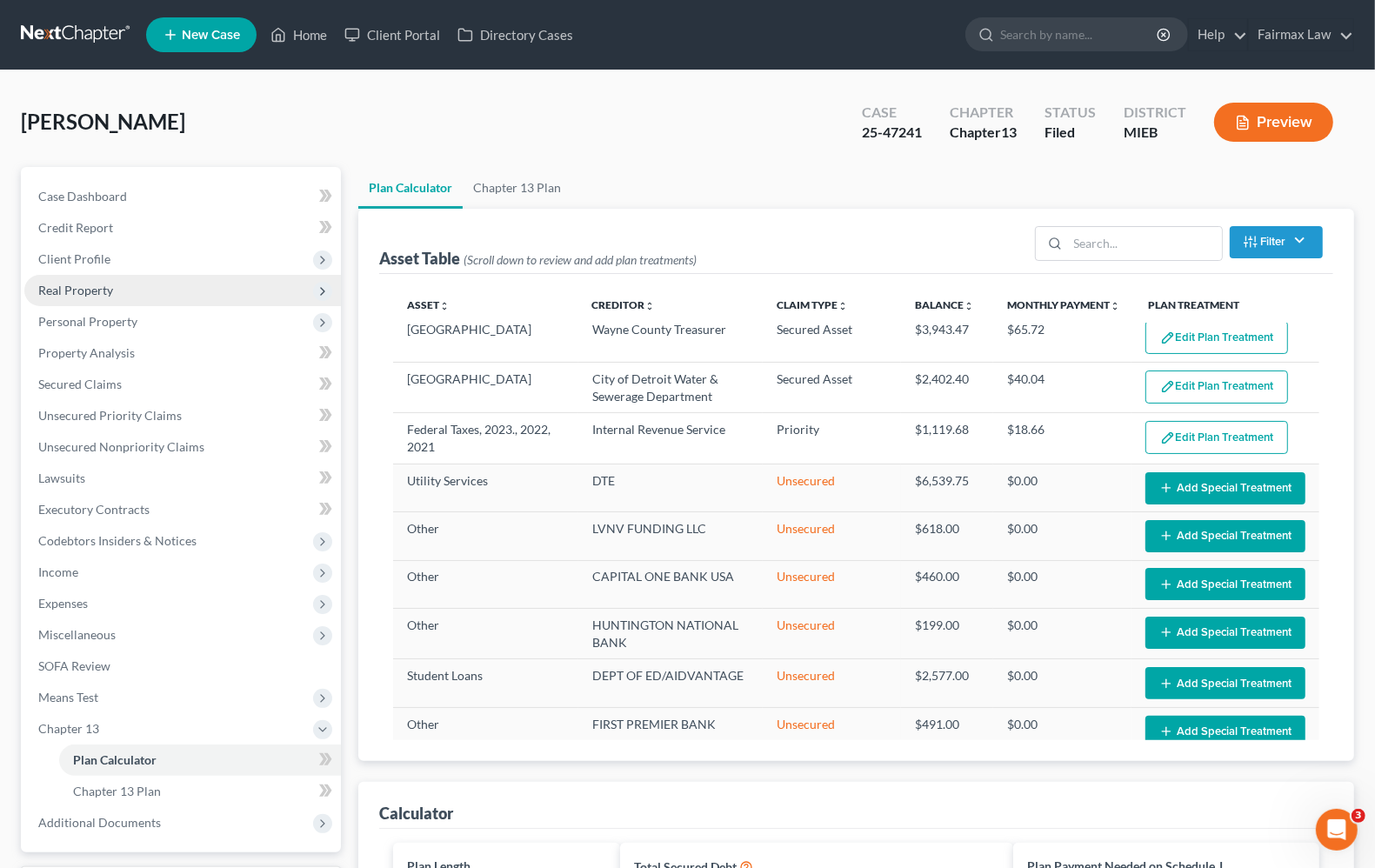
click at [73, 297] on span "Real Property" at bounding box center [183, 290] width 316 height 31
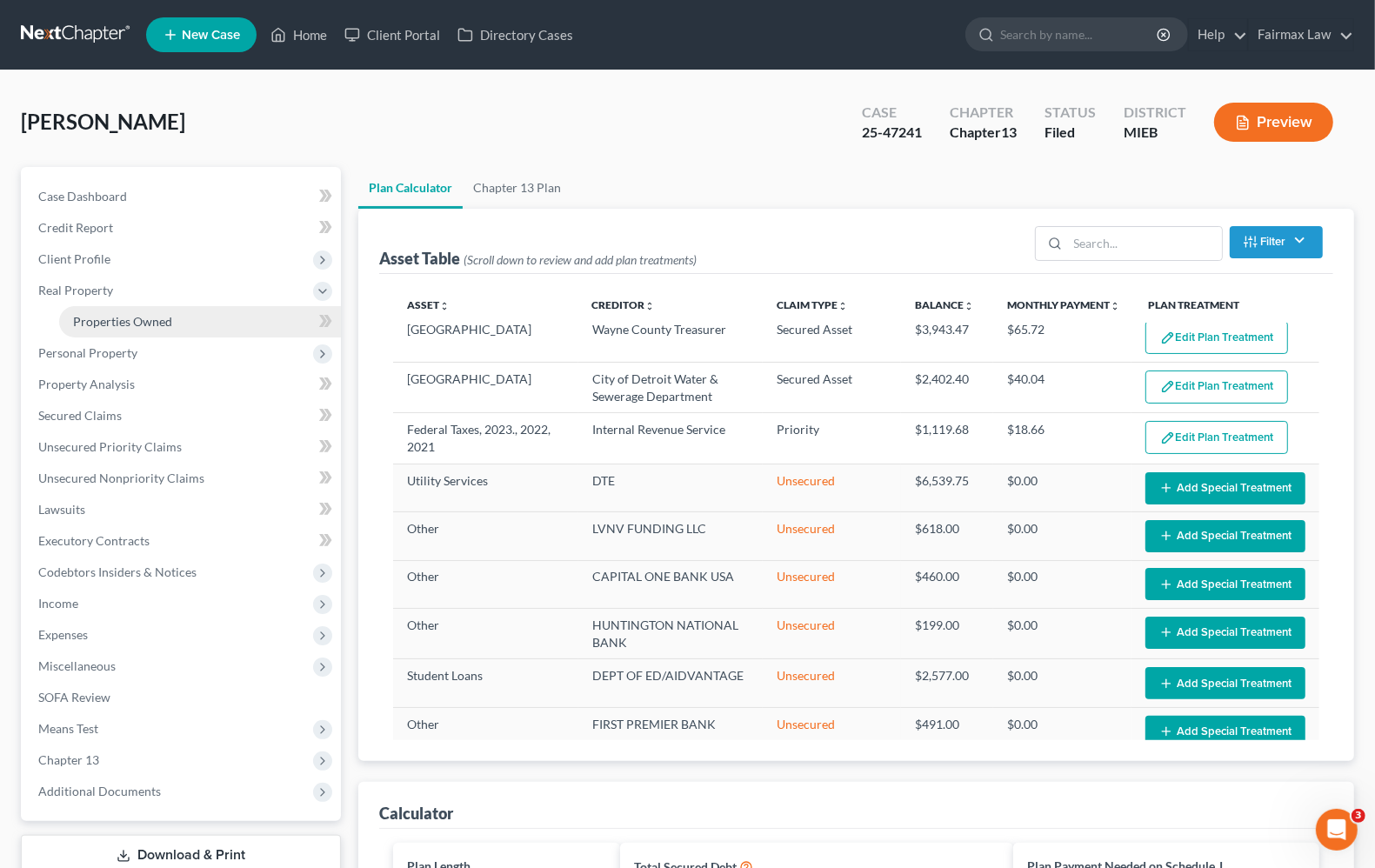
click at [119, 323] on span "Properties Owned" at bounding box center [122, 321] width 99 height 15
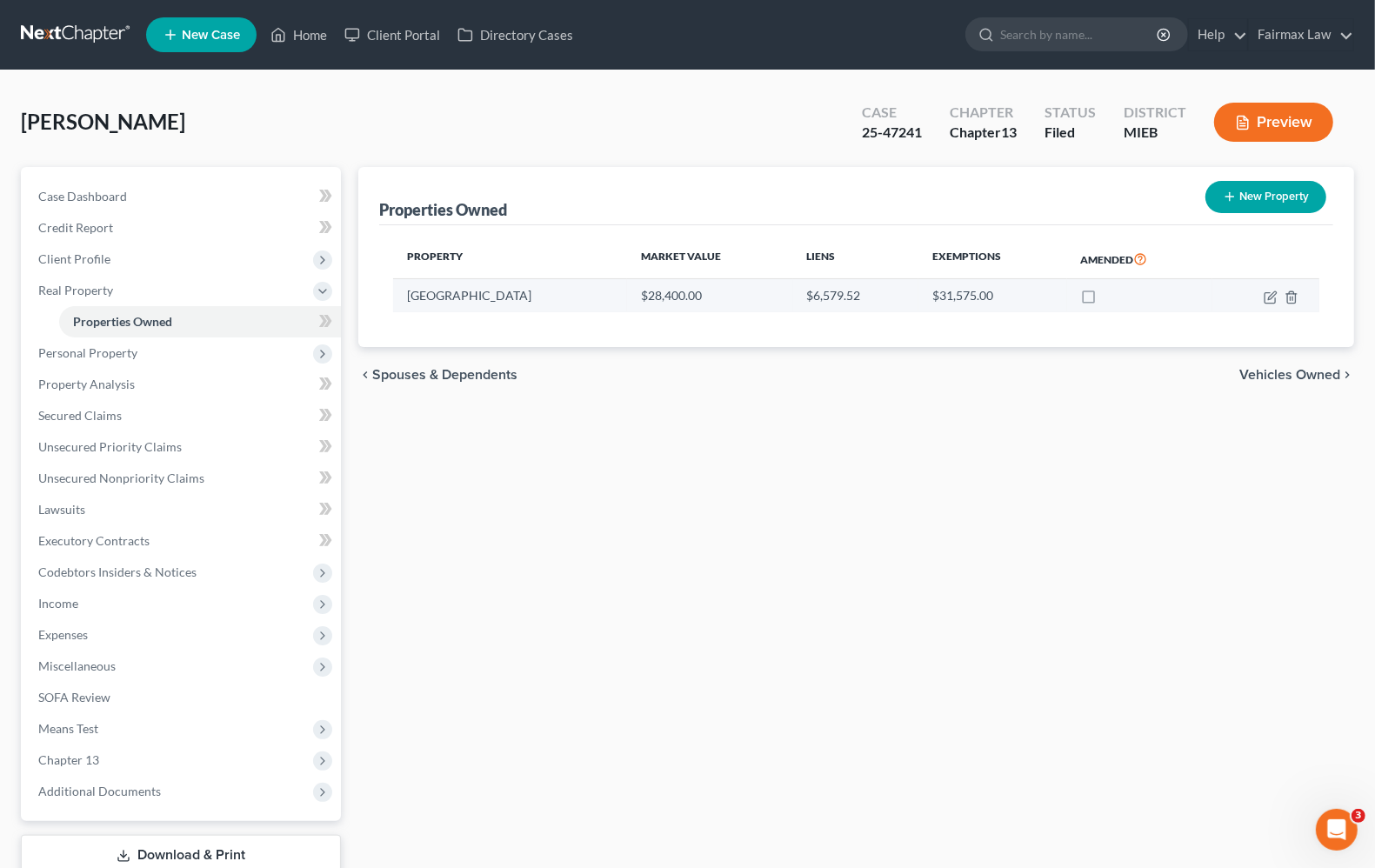
click at [433, 298] on td "[GEOGRAPHIC_DATA]" at bounding box center [510, 295] width 234 height 33
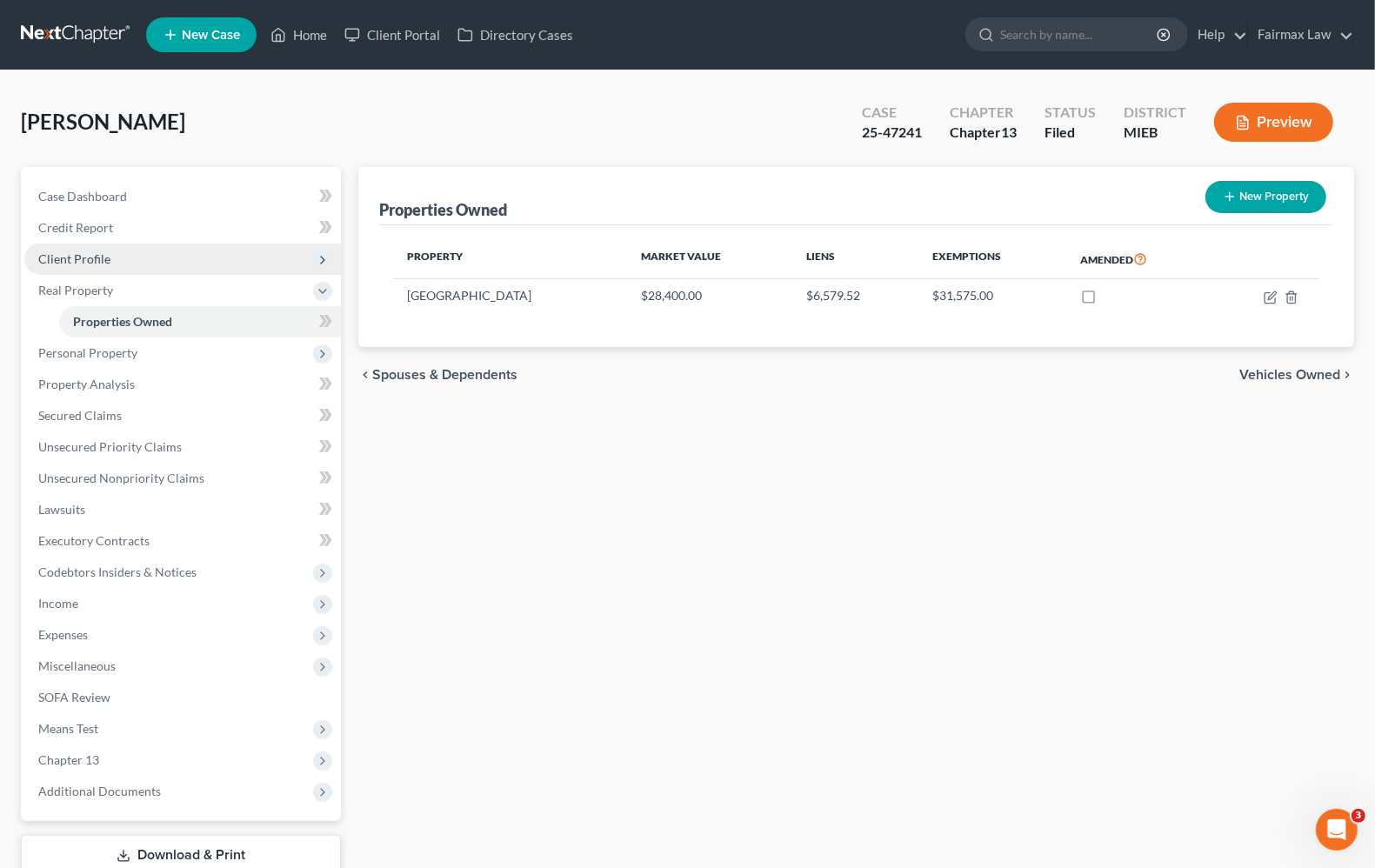
click at [101, 251] on span "Client Profile" at bounding box center [74, 259] width 73 height 15
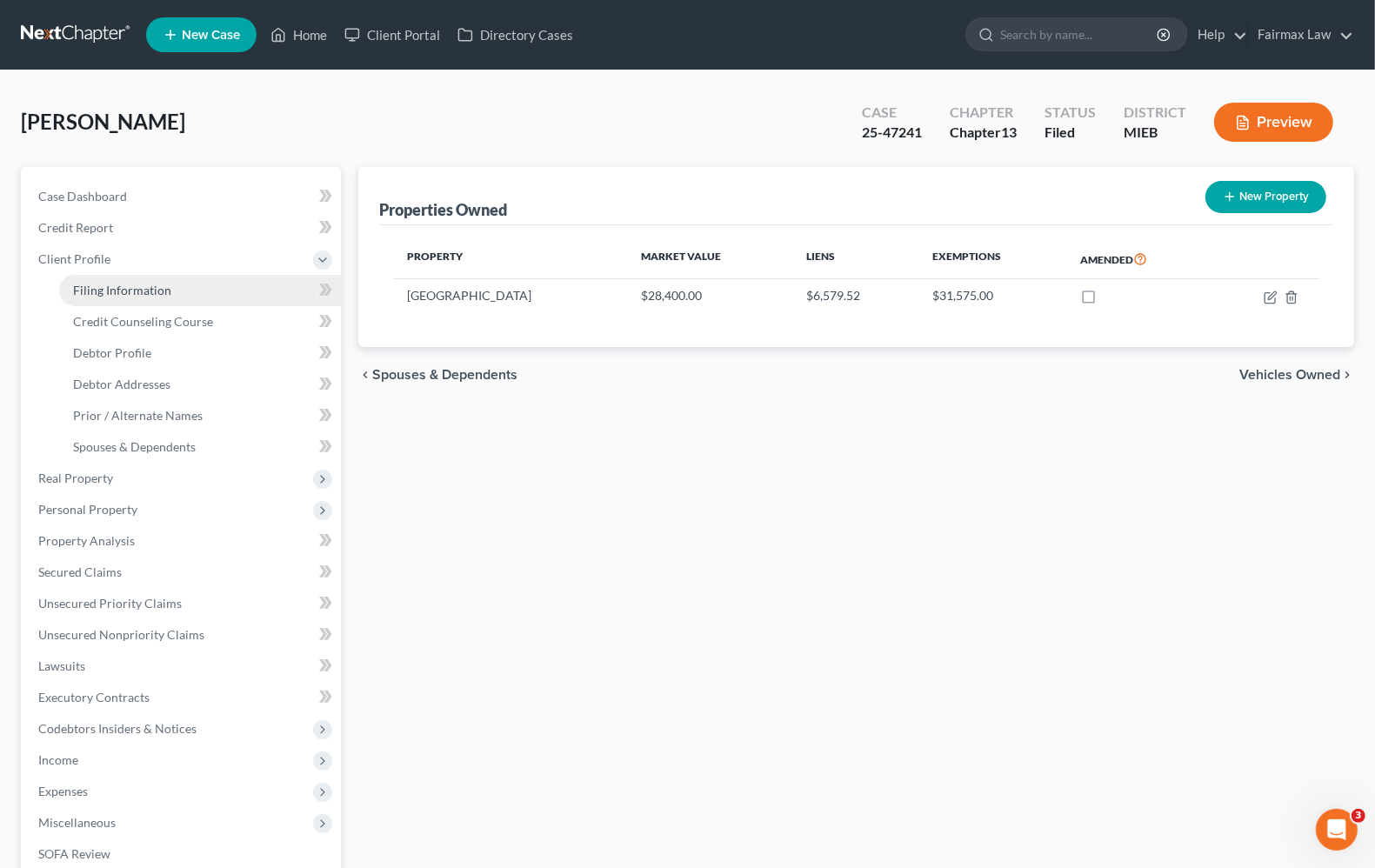
click at [143, 298] on link "Filing Information" at bounding box center [200, 290] width 282 height 31
select select "1"
select select "0"
select select "3"
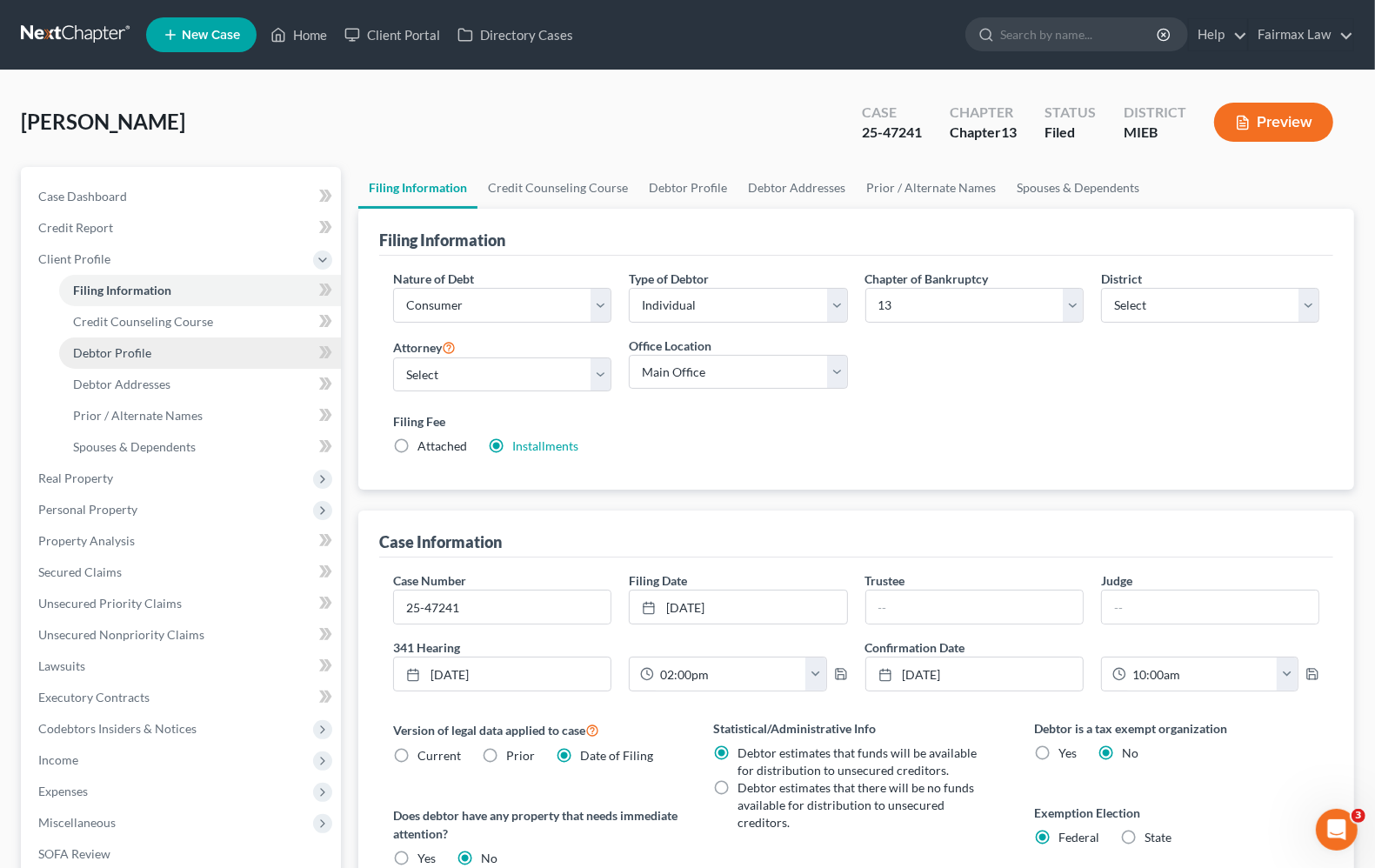
click at [123, 362] on link "Debtor Profile" at bounding box center [200, 352] width 282 height 31
select select "0"
select select "2"
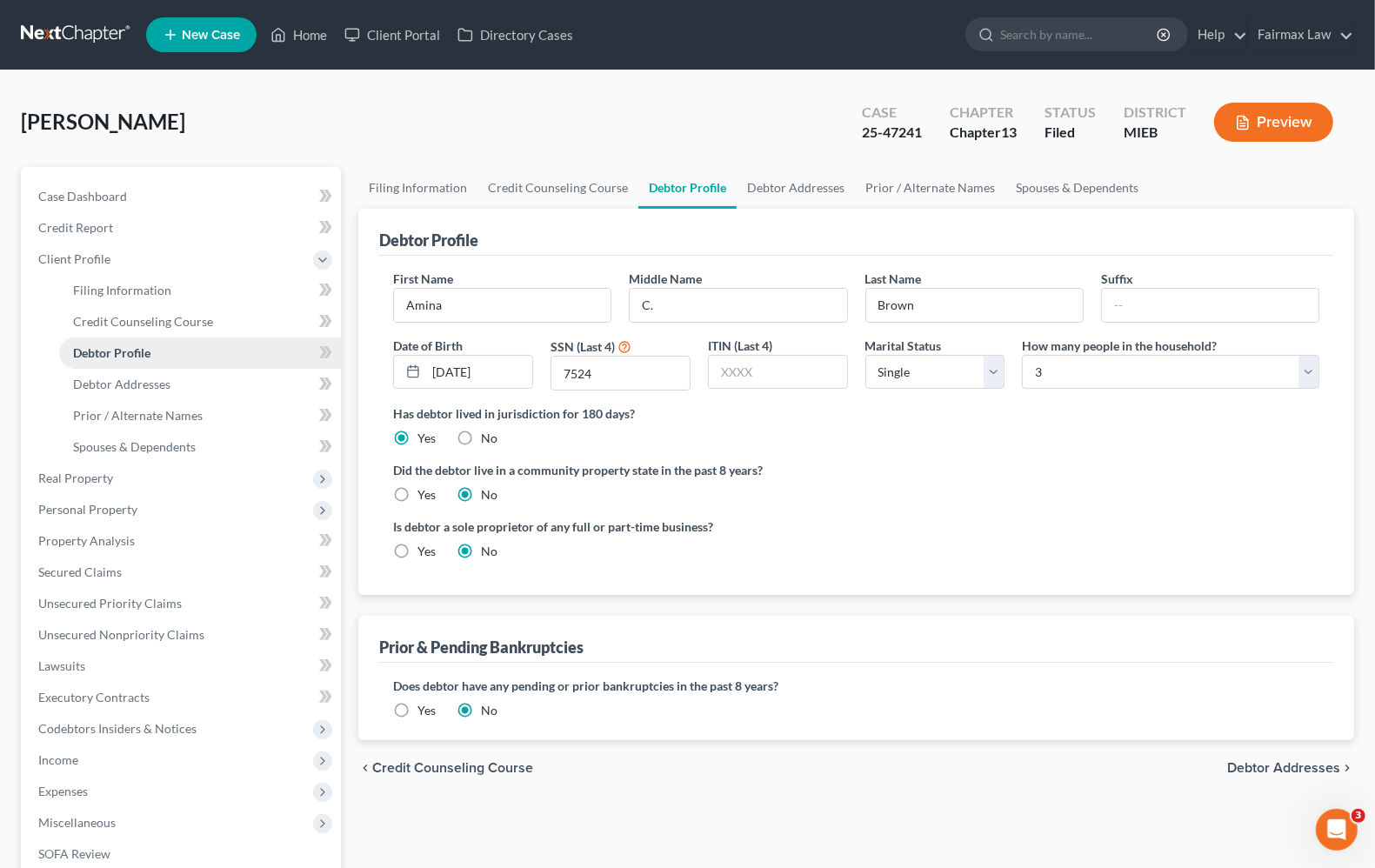
radio input "true"
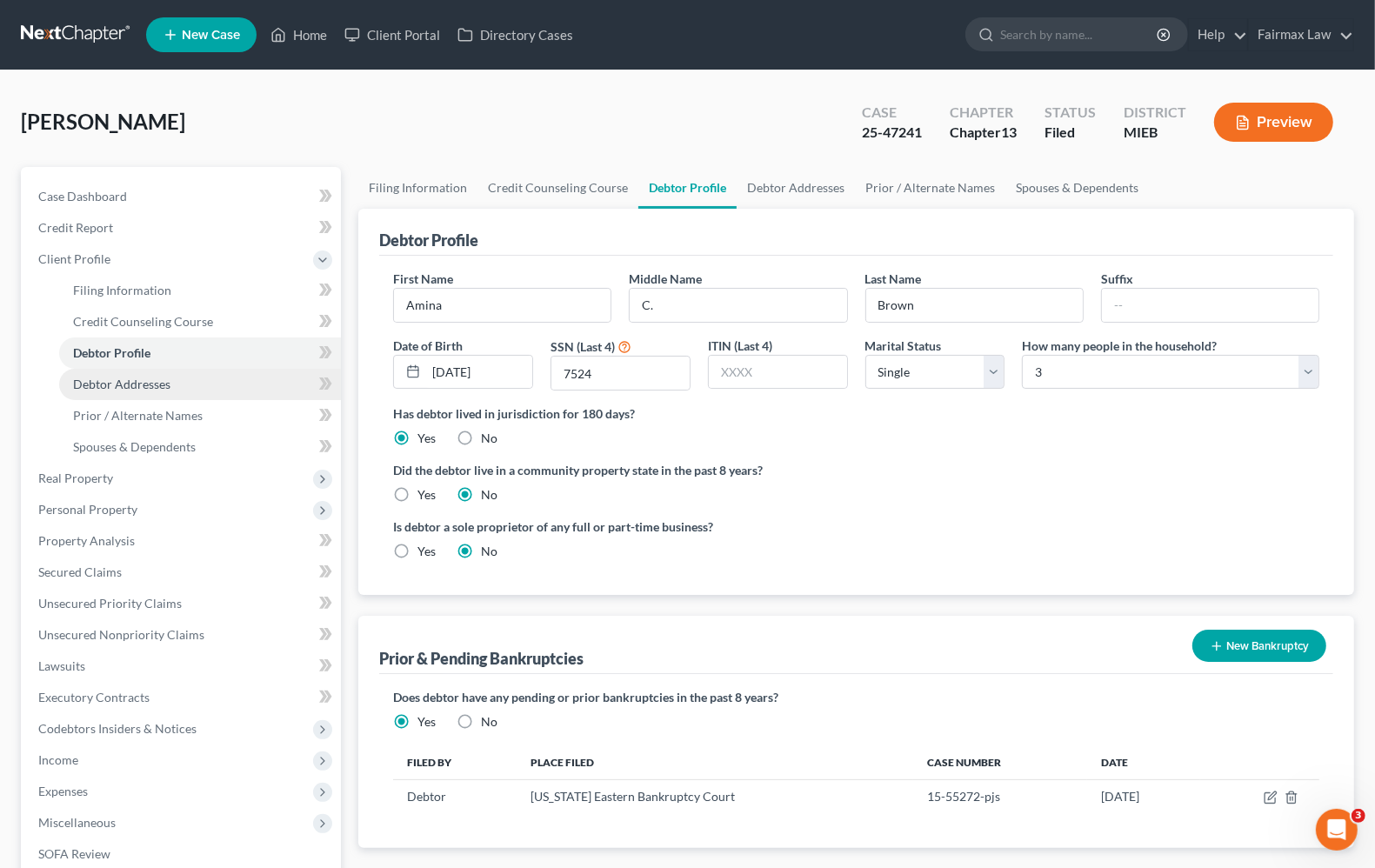
click at [123, 380] on span "Debtor Addresses" at bounding box center [121, 384] width 97 height 15
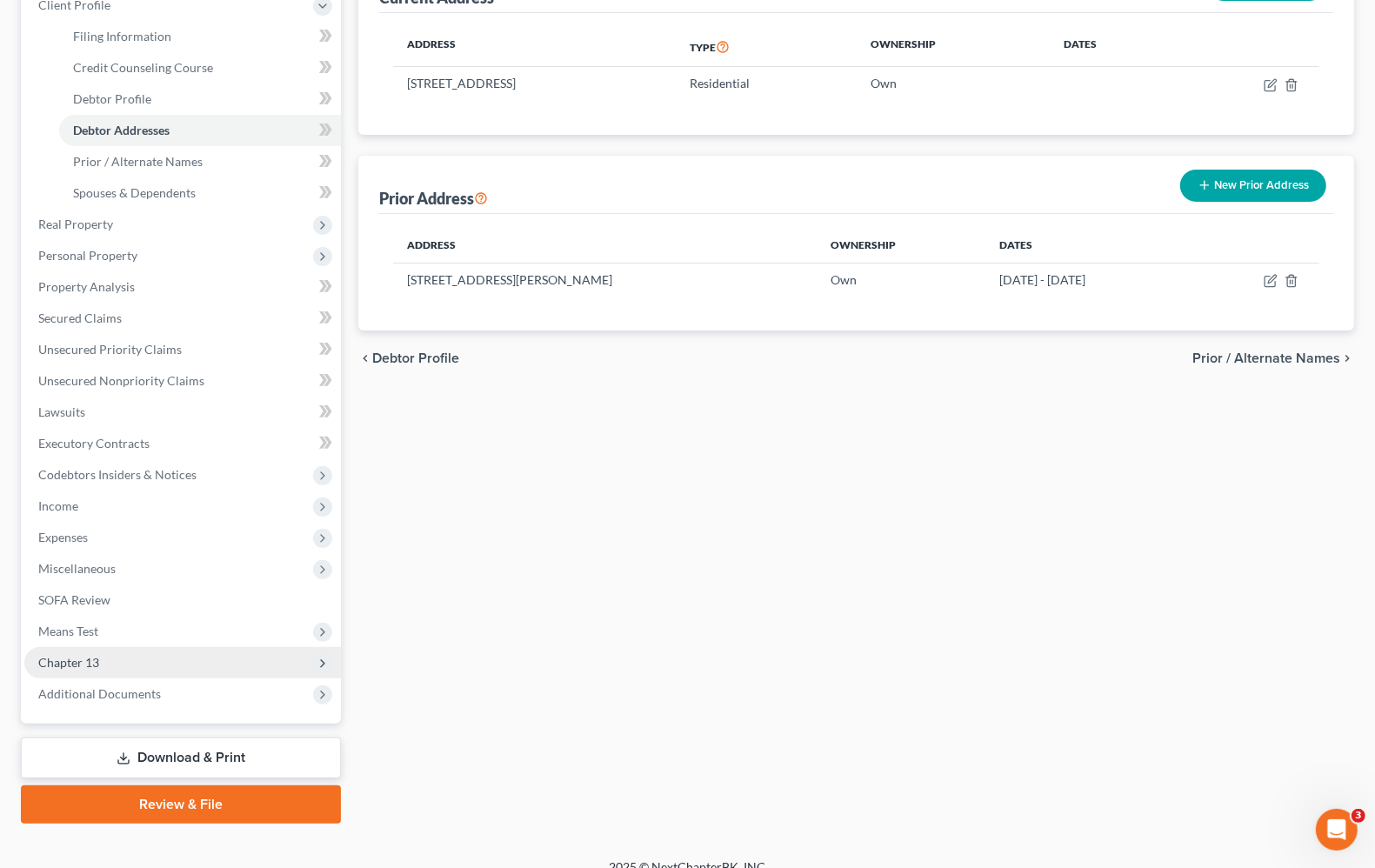
scroll to position [274, 0]
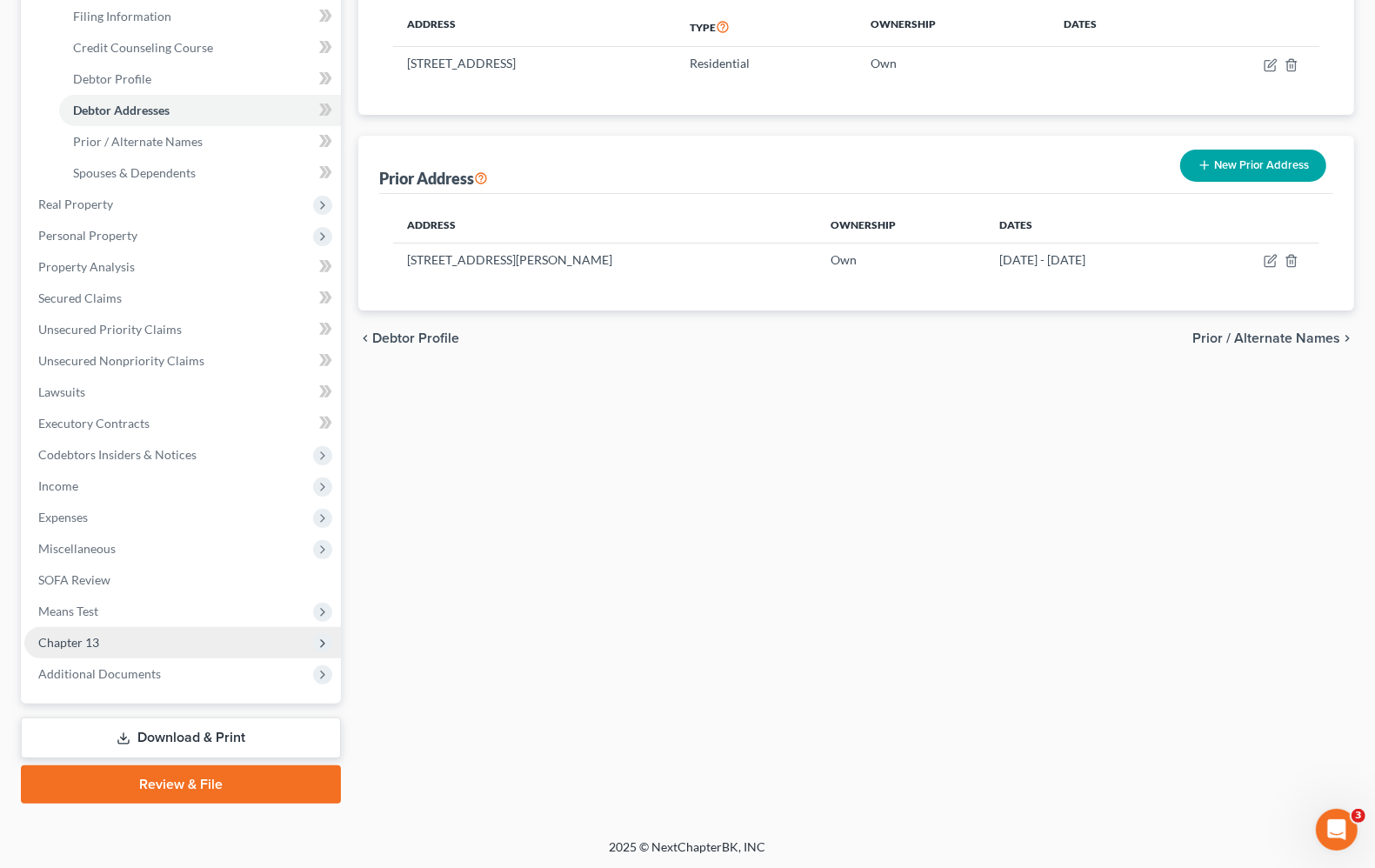
click at [89, 645] on span "Chapter 13" at bounding box center [69, 642] width 61 height 15
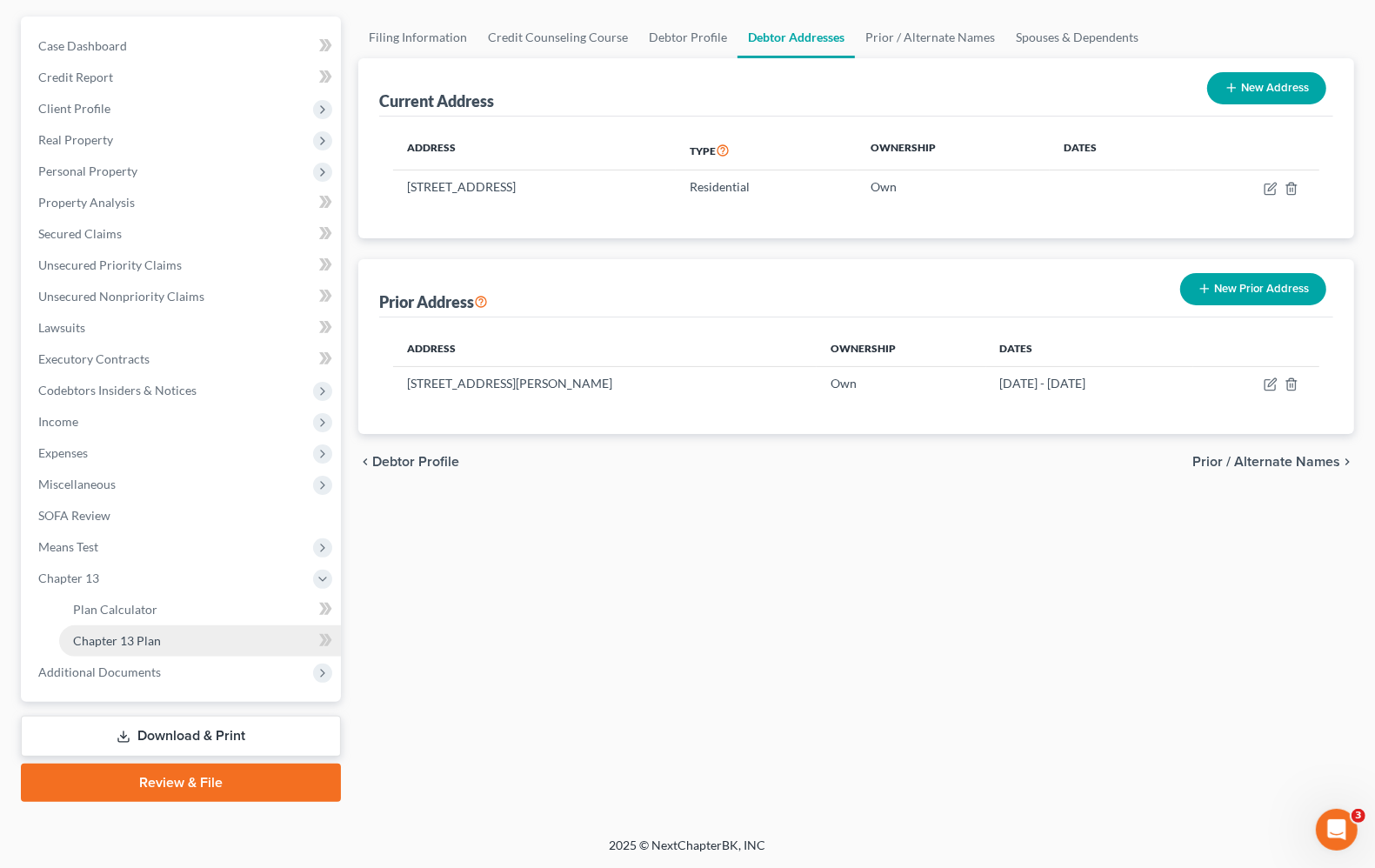
scroll to position [149, 0]
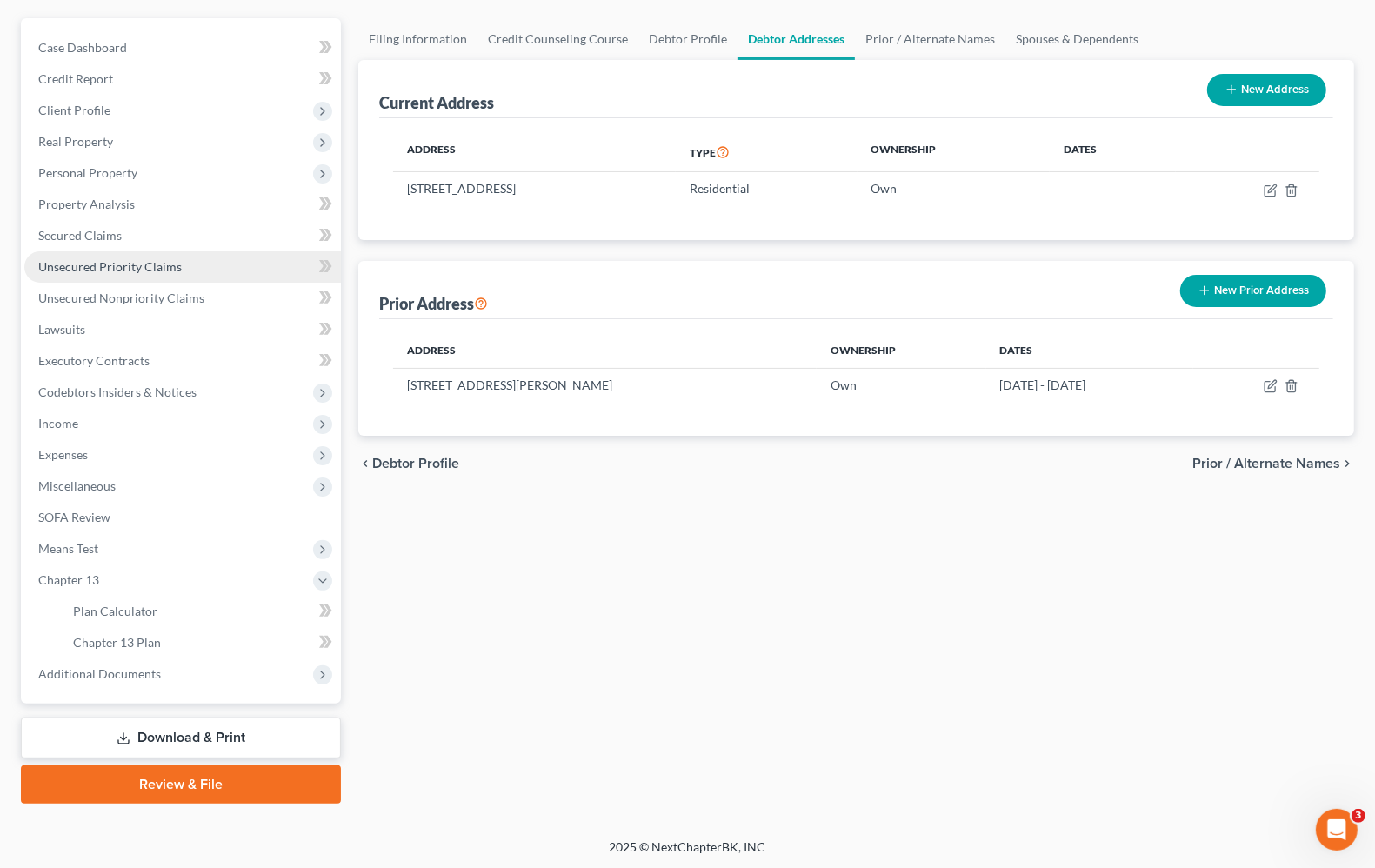
click at [103, 275] on link "Unsecured Priority Claims" at bounding box center [183, 266] width 316 height 31
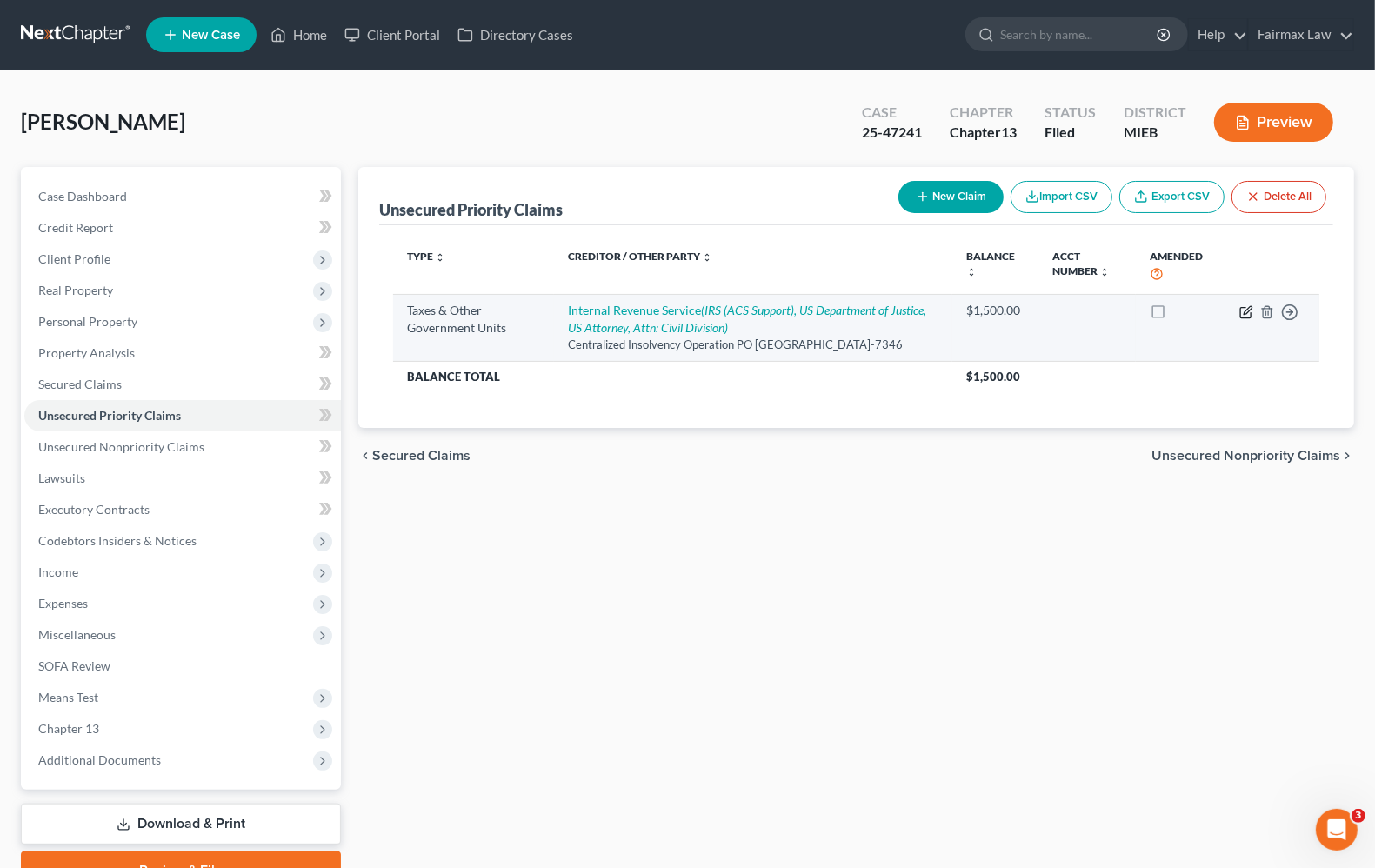
click at [1244, 319] on td "Move to D Move to F Move to G Move to Notice Only" at bounding box center [1272, 327] width 94 height 67
click at [1247, 311] on icon "button" at bounding box center [1246, 312] width 14 height 14
select select "0"
select select "39"
select select "0"
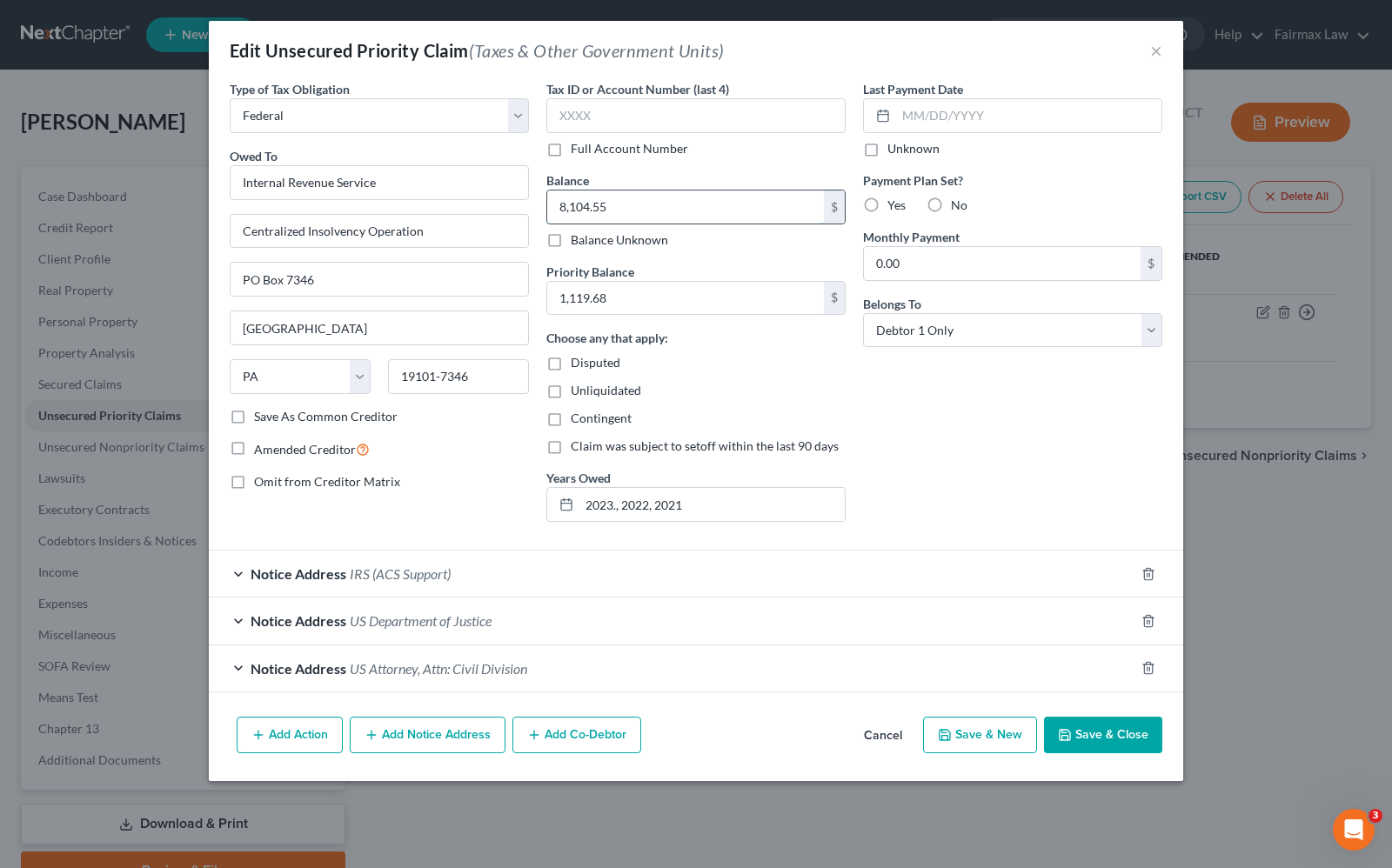
type input "8,104.55"
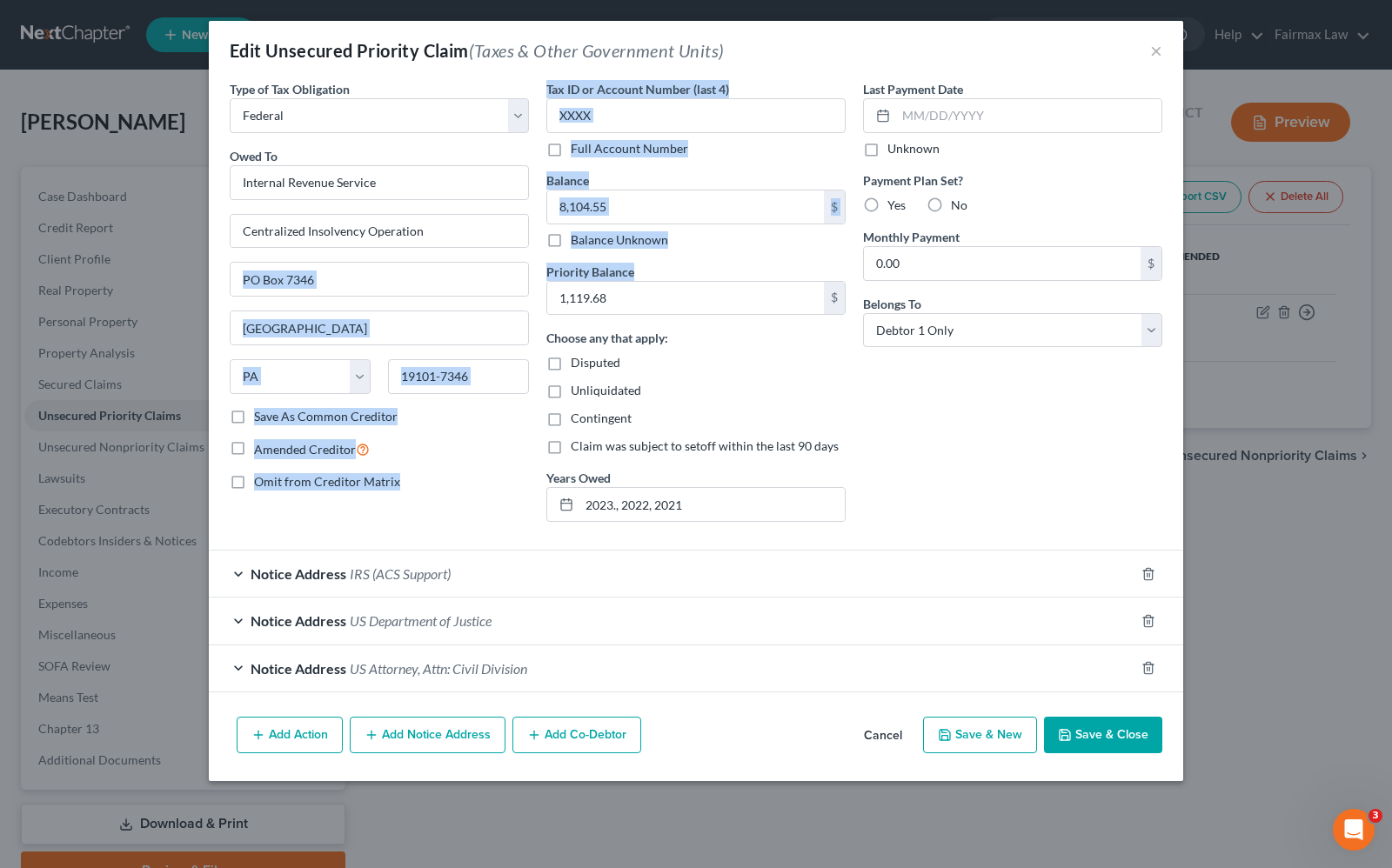
drag, startPoint x: 656, startPoint y: 279, endPoint x: 45, endPoint y: 249, distance: 611.7
click at [20, 252] on div "Edit Unsecured Priority Claim (Taxes & Other Government Units) × Type of Tax Ob…" at bounding box center [696, 434] width 1392 height 868
click at [493, 352] on div "Owed To * Internal Revenue Service Centralized Insolvency Operation PO Box 7346…" at bounding box center [380, 277] width 299 height 261
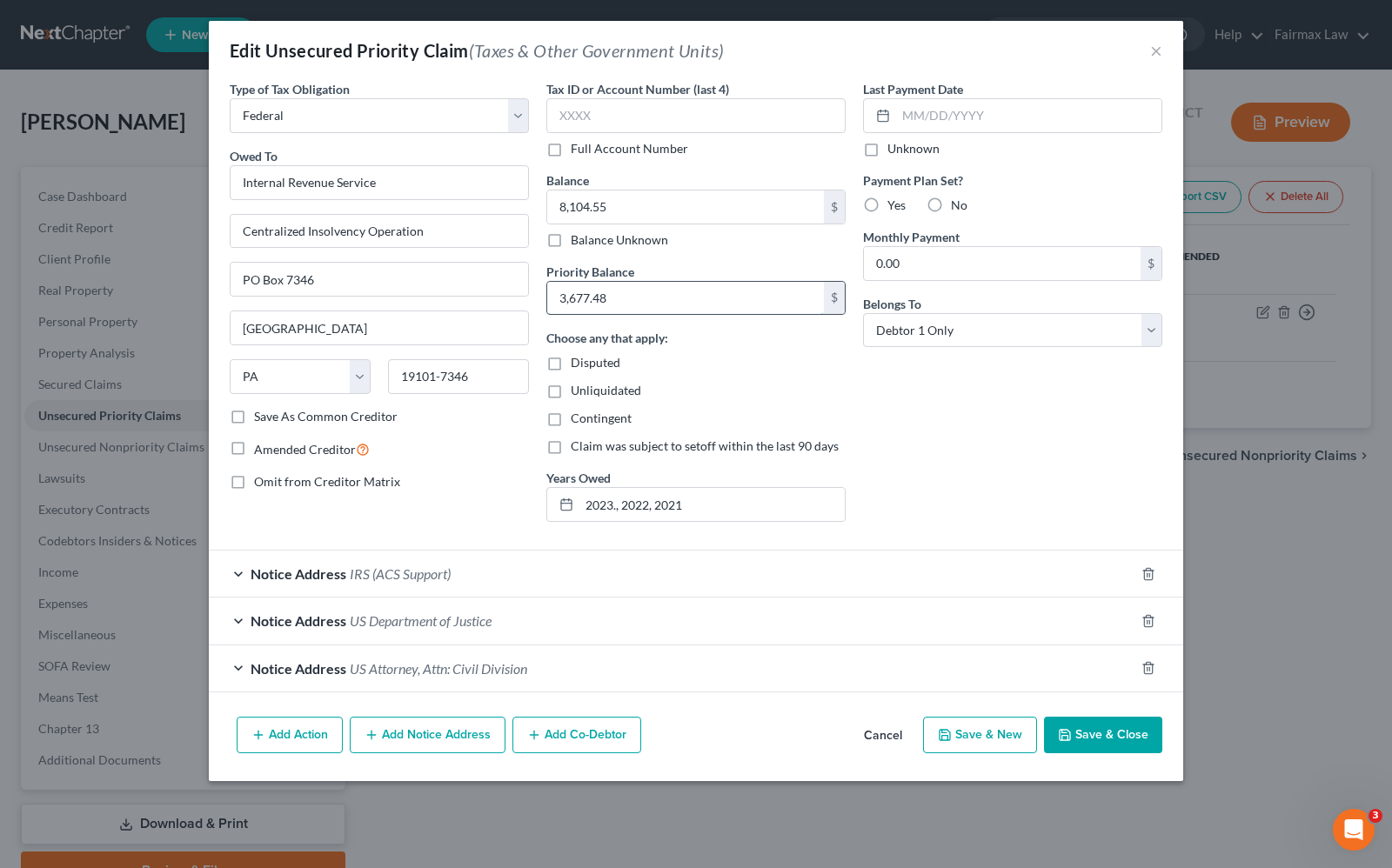
type input "3,677.48"
click at [1129, 728] on button "Save & Close" at bounding box center [1103, 734] width 119 height 37
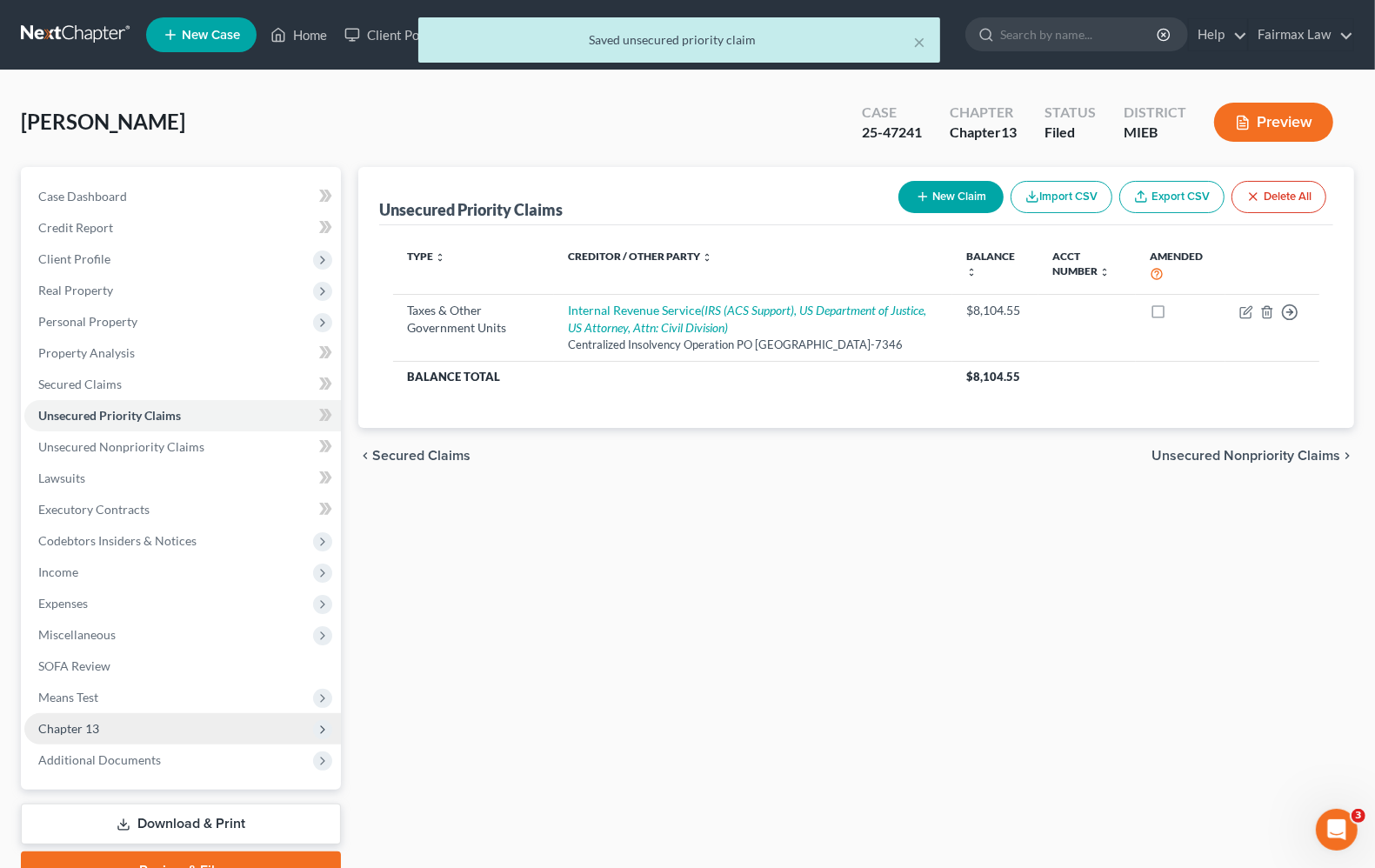
click at [86, 734] on span "Chapter 13" at bounding box center [183, 728] width 316 height 31
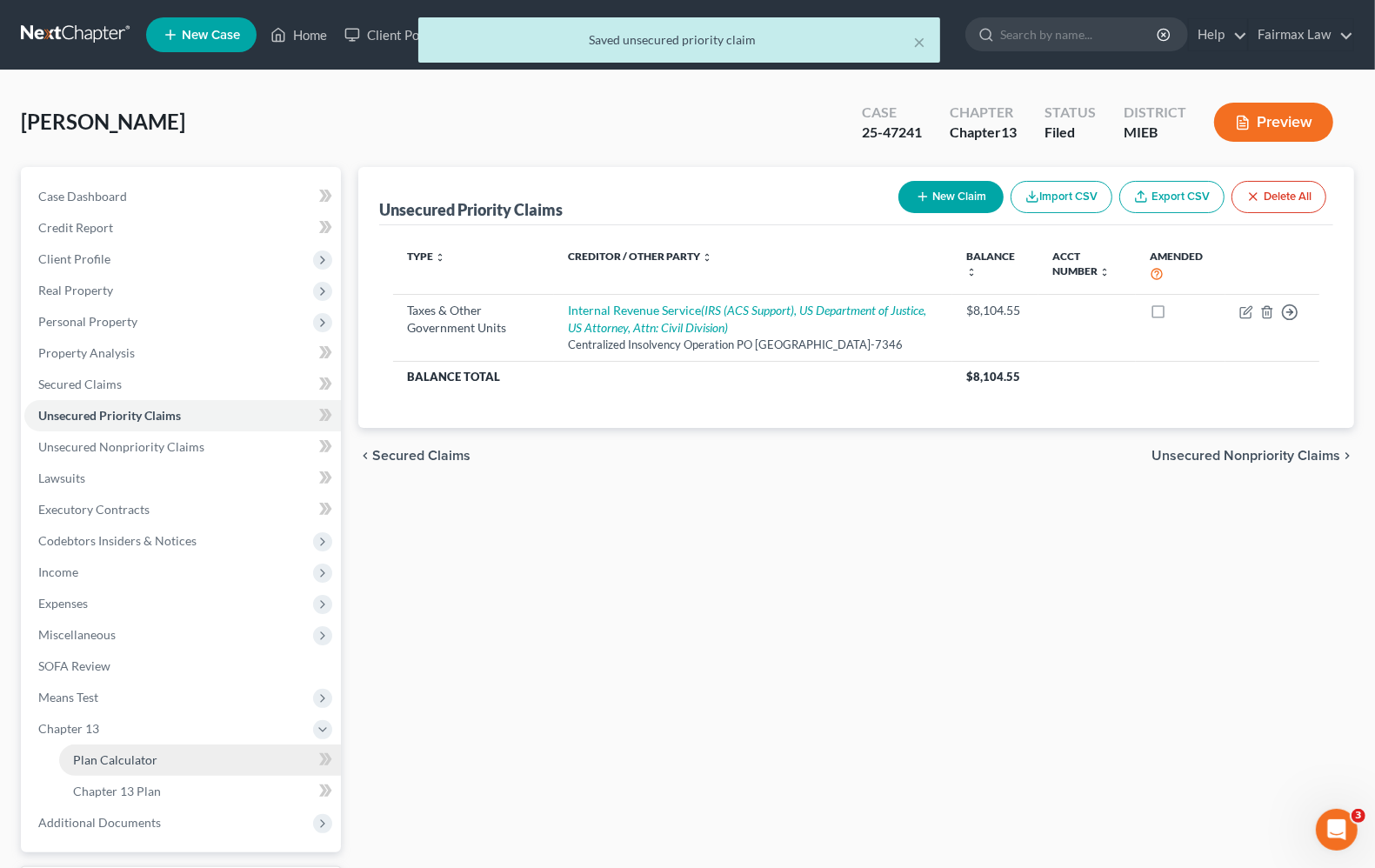
click at [113, 757] on span "Plan Calculator" at bounding box center [116, 760] width 85 height 15
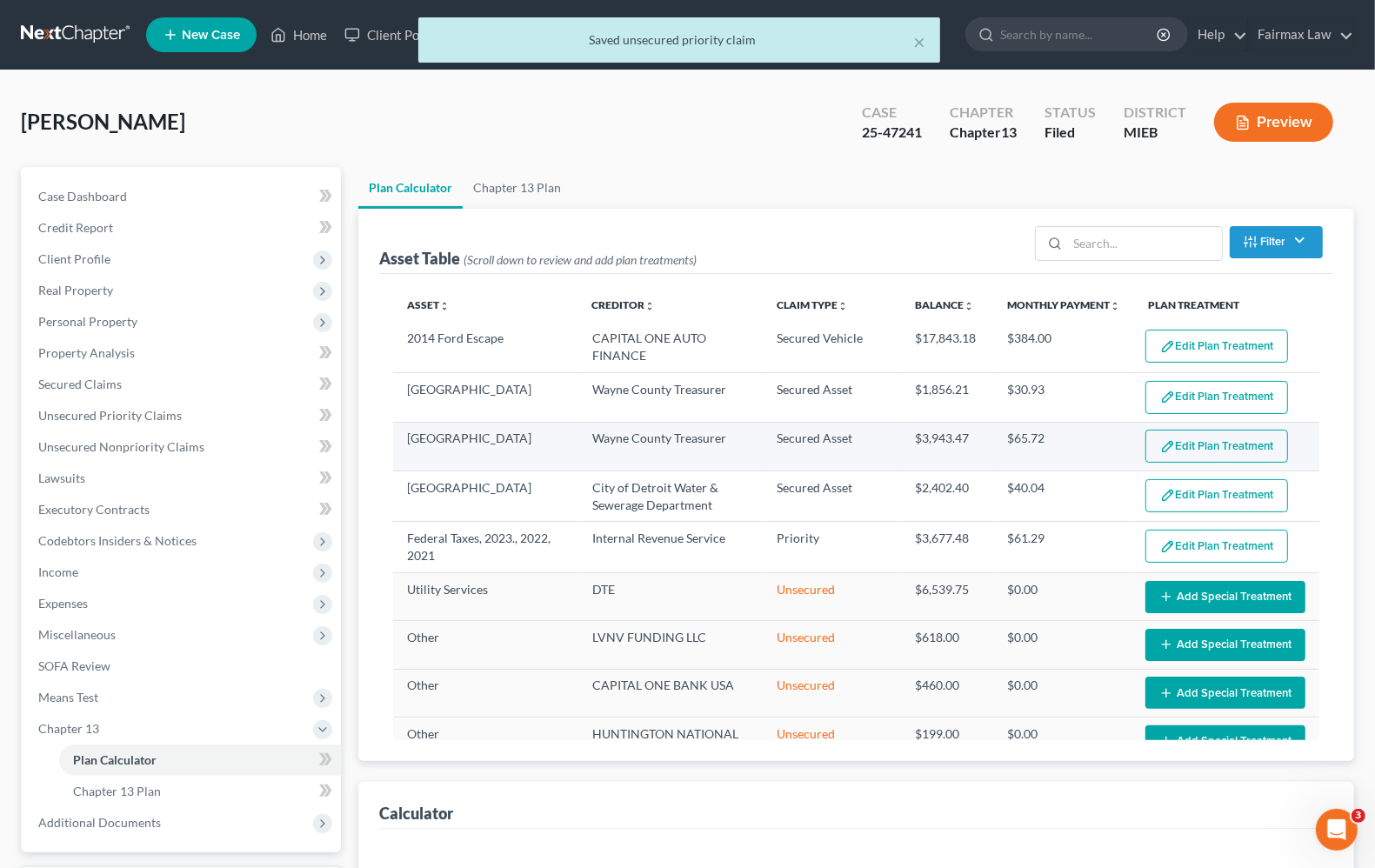
select select "59"
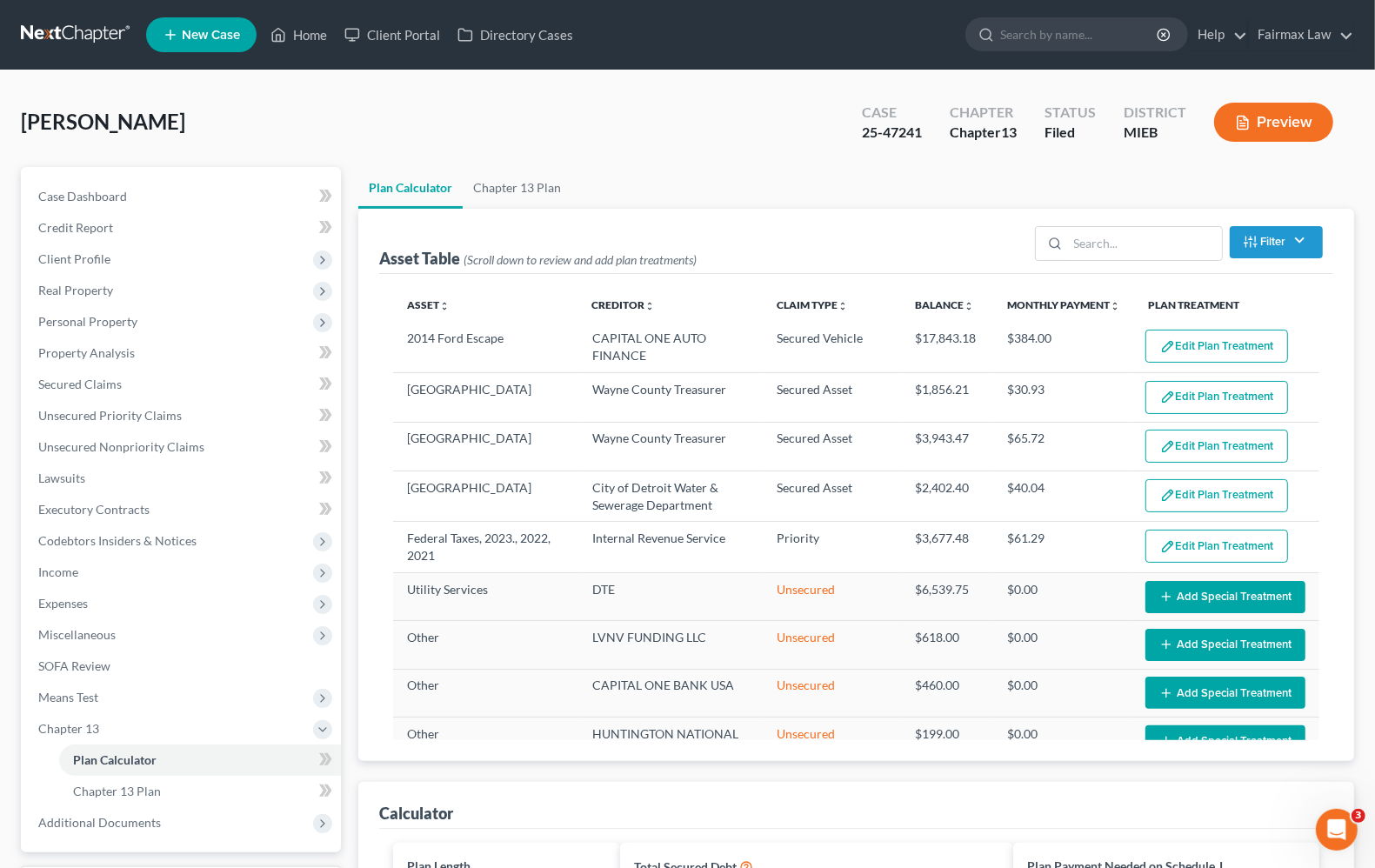
click at [1193, 357] on button "Edit Plan Treatment" at bounding box center [1216, 346] width 142 height 33
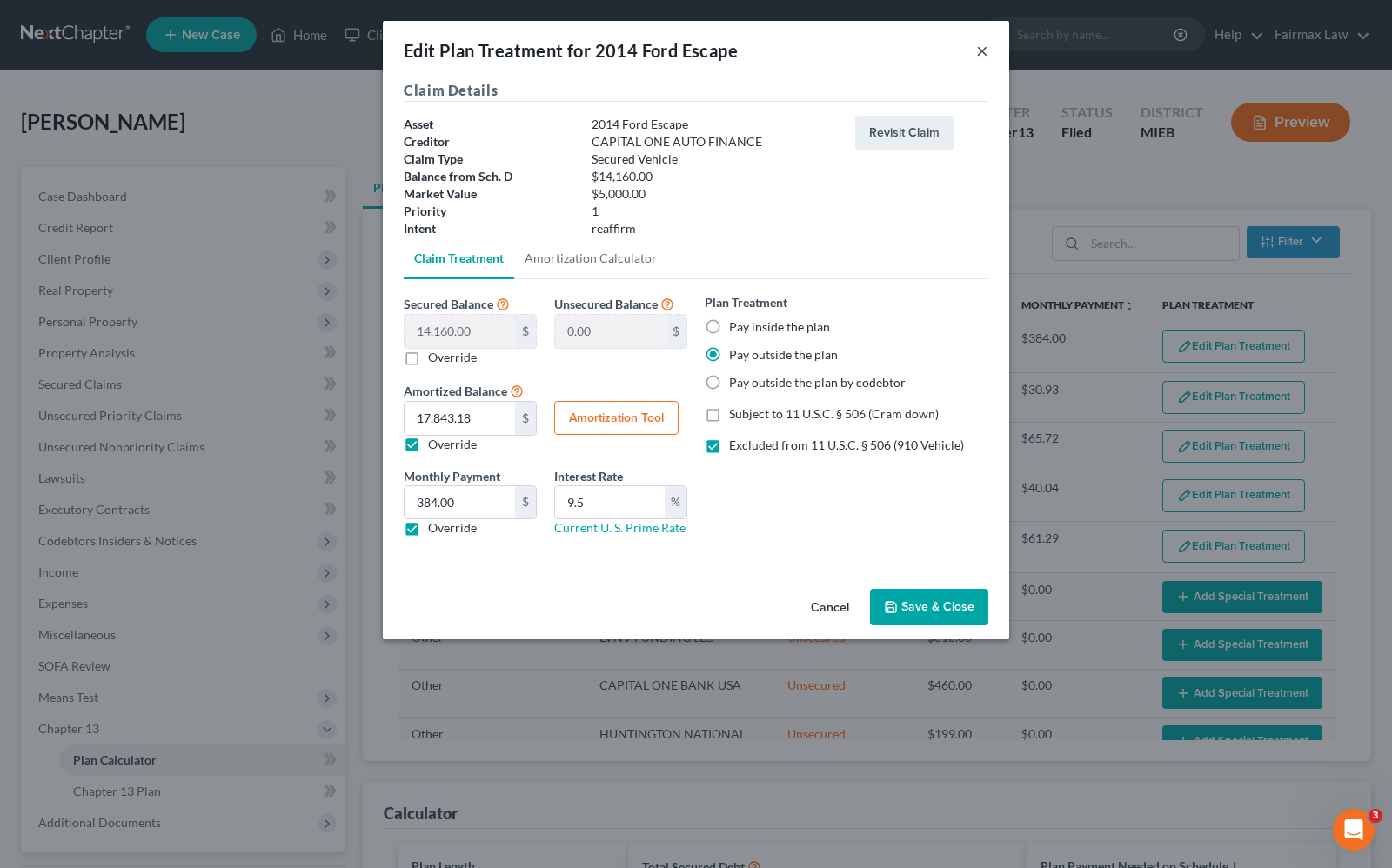
click at [979, 50] on button "×" at bounding box center [981, 50] width 12 height 21
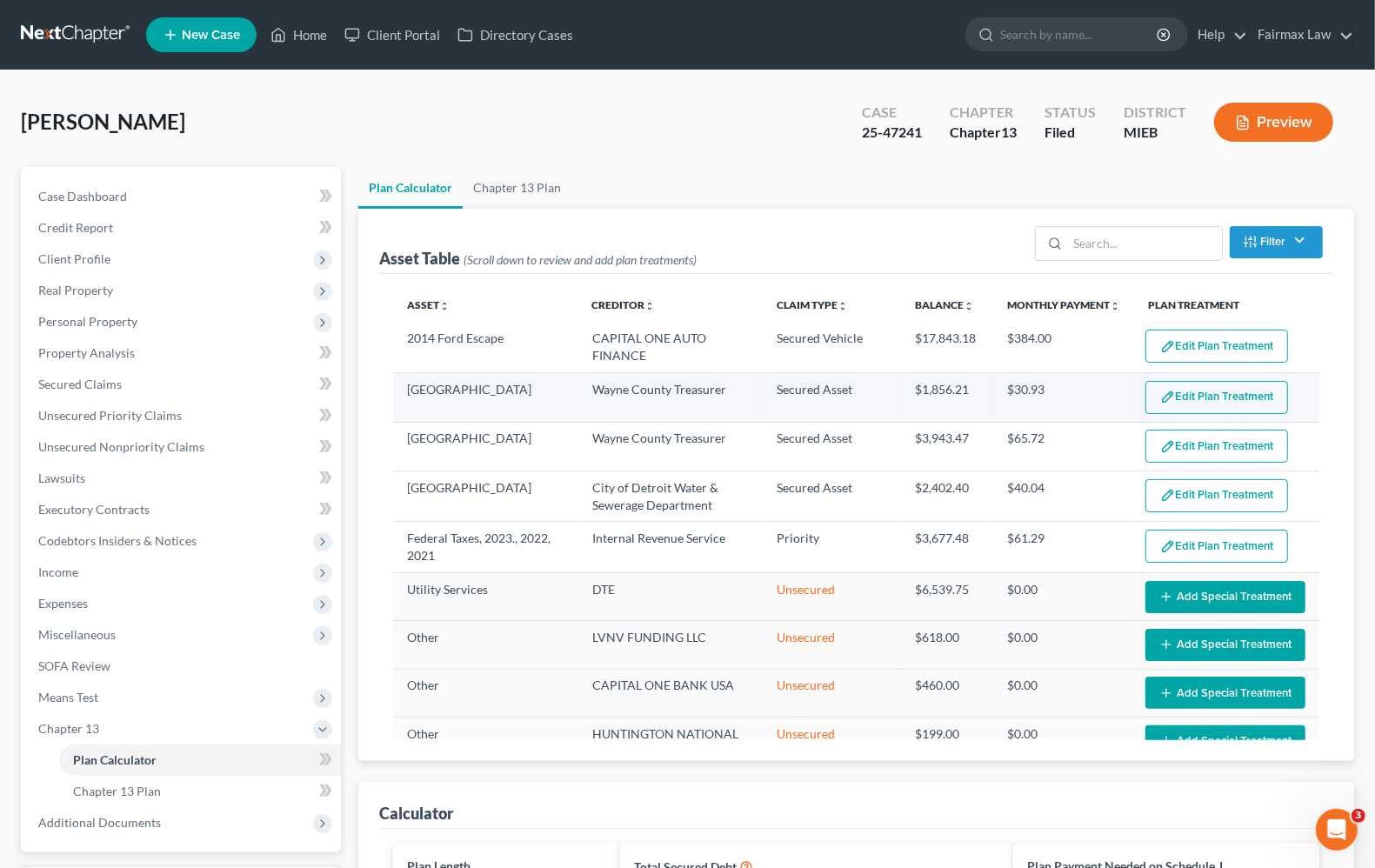
click at [1177, 404] on button "Edit Plan Treatment" at bounding box center [1216, 397] width 142 height 33
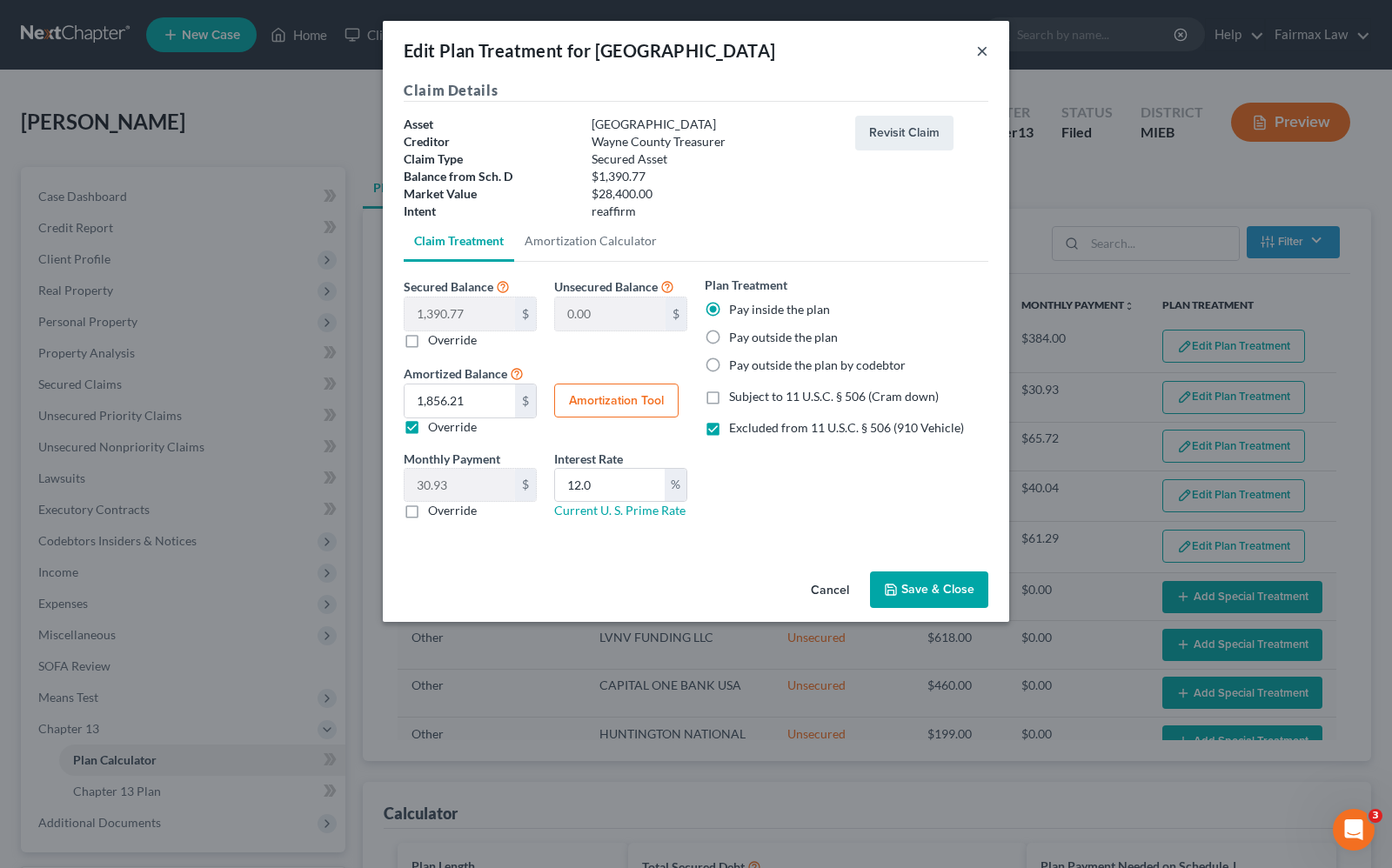
click at [983, 49] on button "×" at bounding box center [981, 50] width 12 height 21
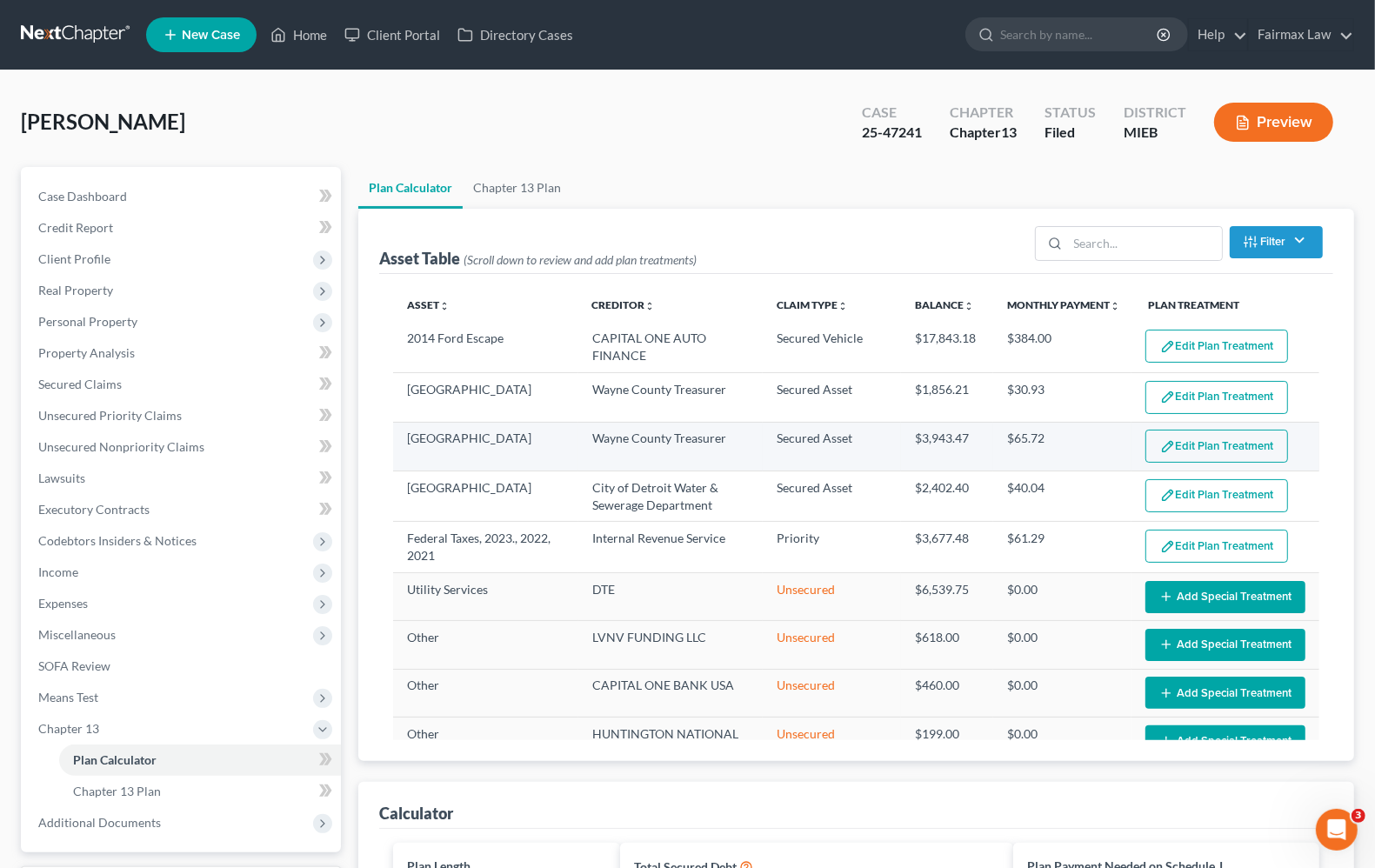
click at [1238, 449] on button "Edit Plan Treatment" at bounding box center [1216, 445] width 142 height 33
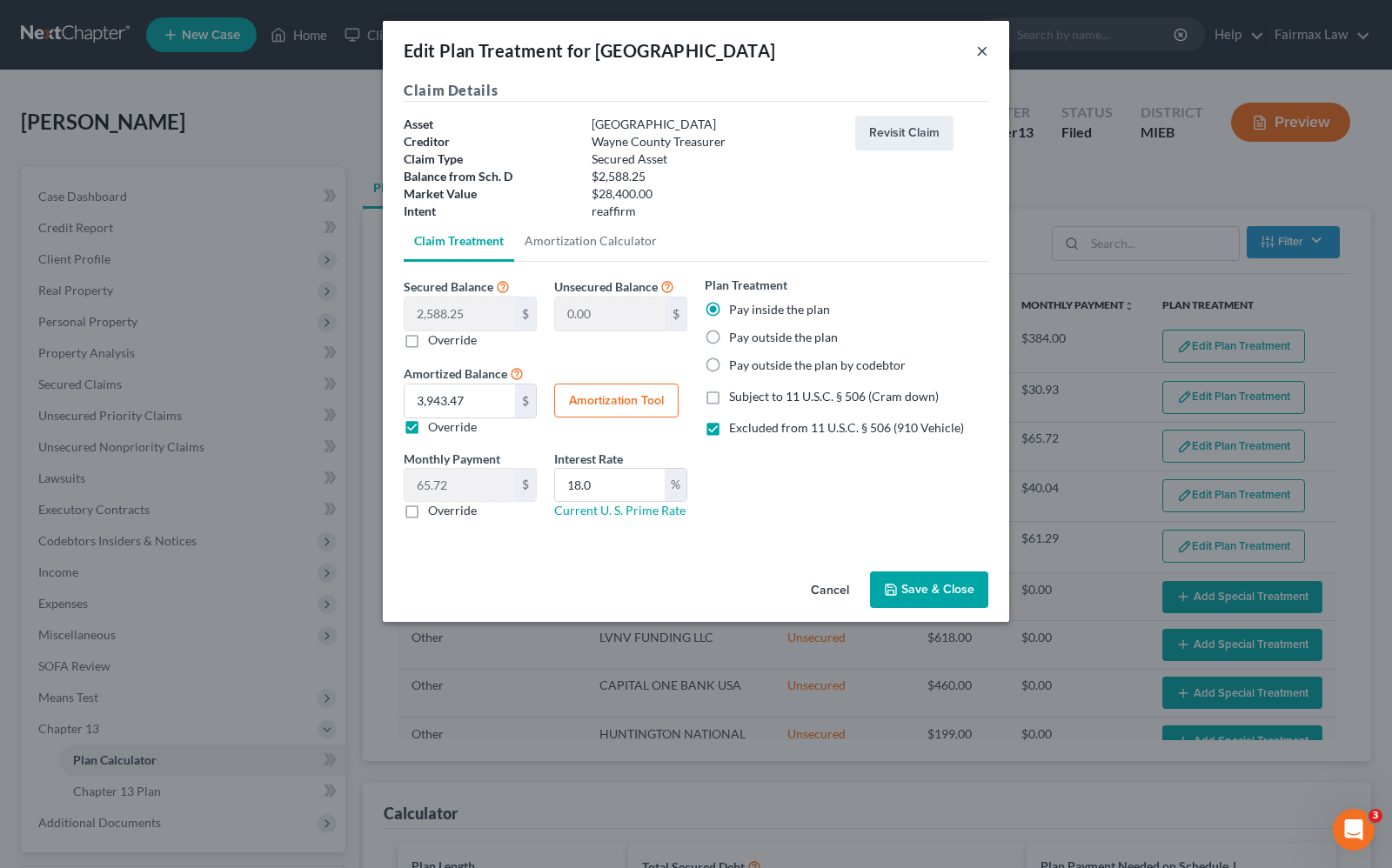
click at [980, 54] on button "×" at bounding box center [981, 50] width 12 height 21
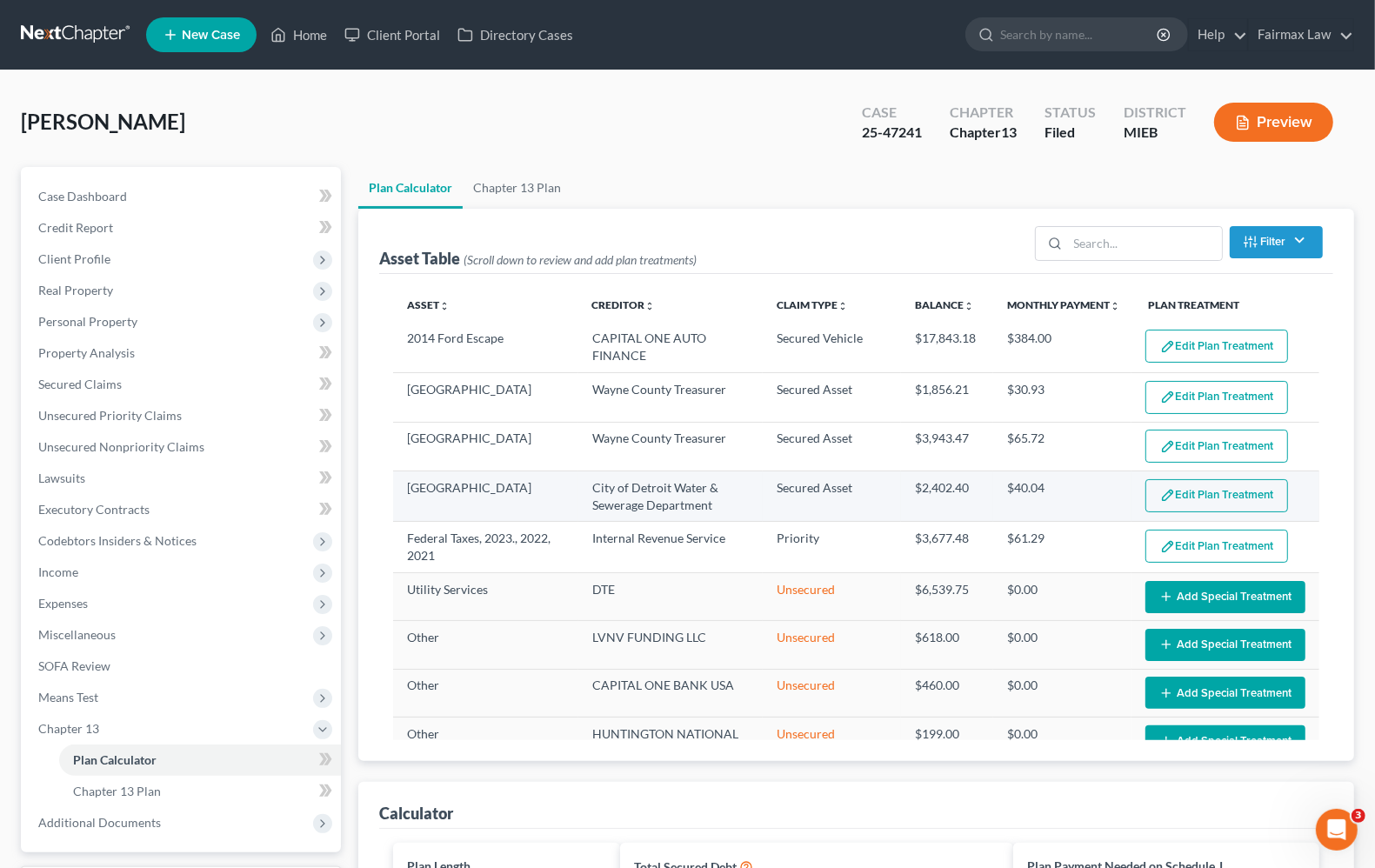
click at [1228, 497] on button "Edit Plan Treatment" at bounding box center [1216, 495] width 142 height 33
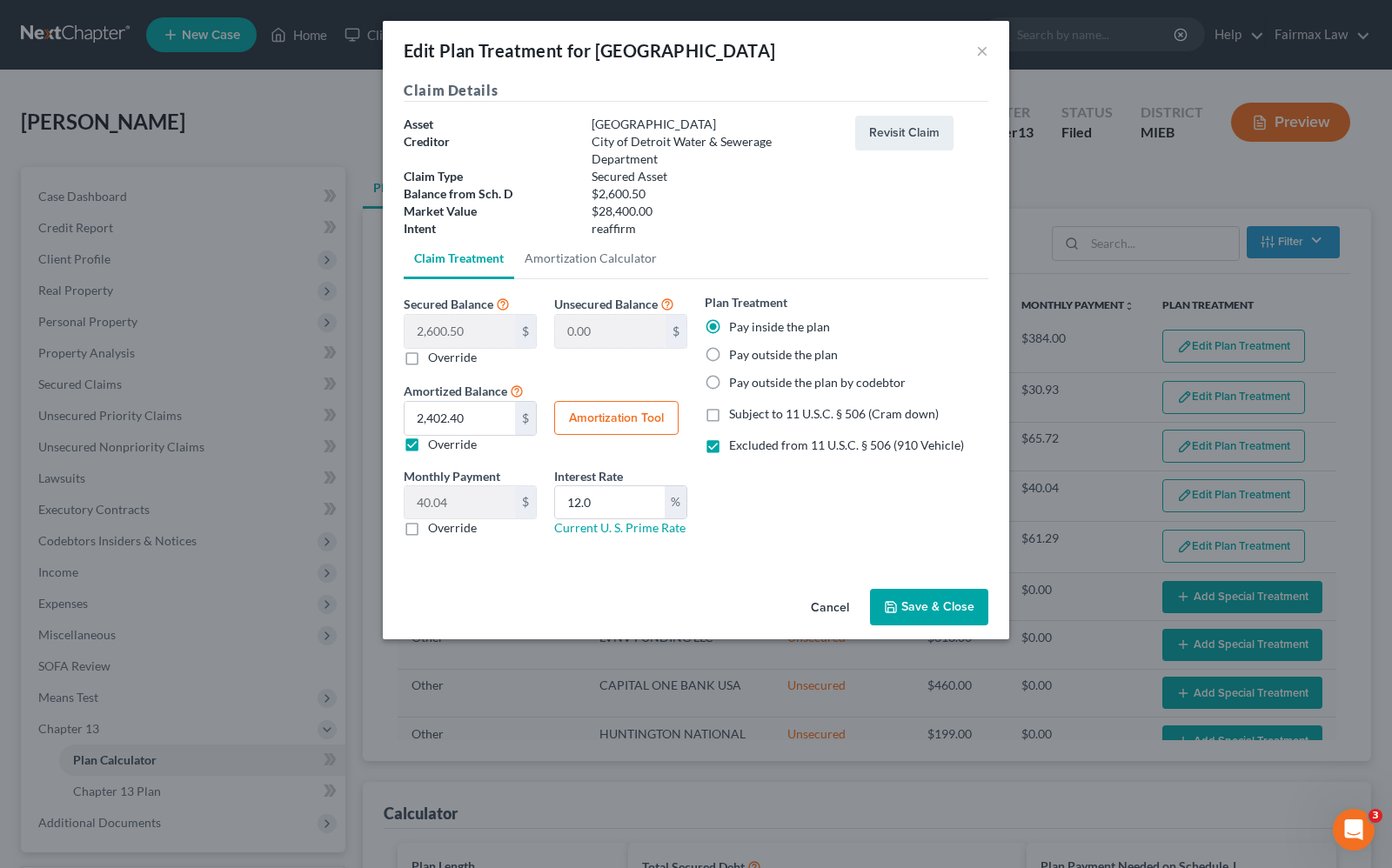
click at [925, 627] on div "Cancel Save & Close" at bounding box center [695, 610] width 626 height 57
click at [931, 602] on button "Save & Close" at bounding box center [930, 606] width 119 height 37
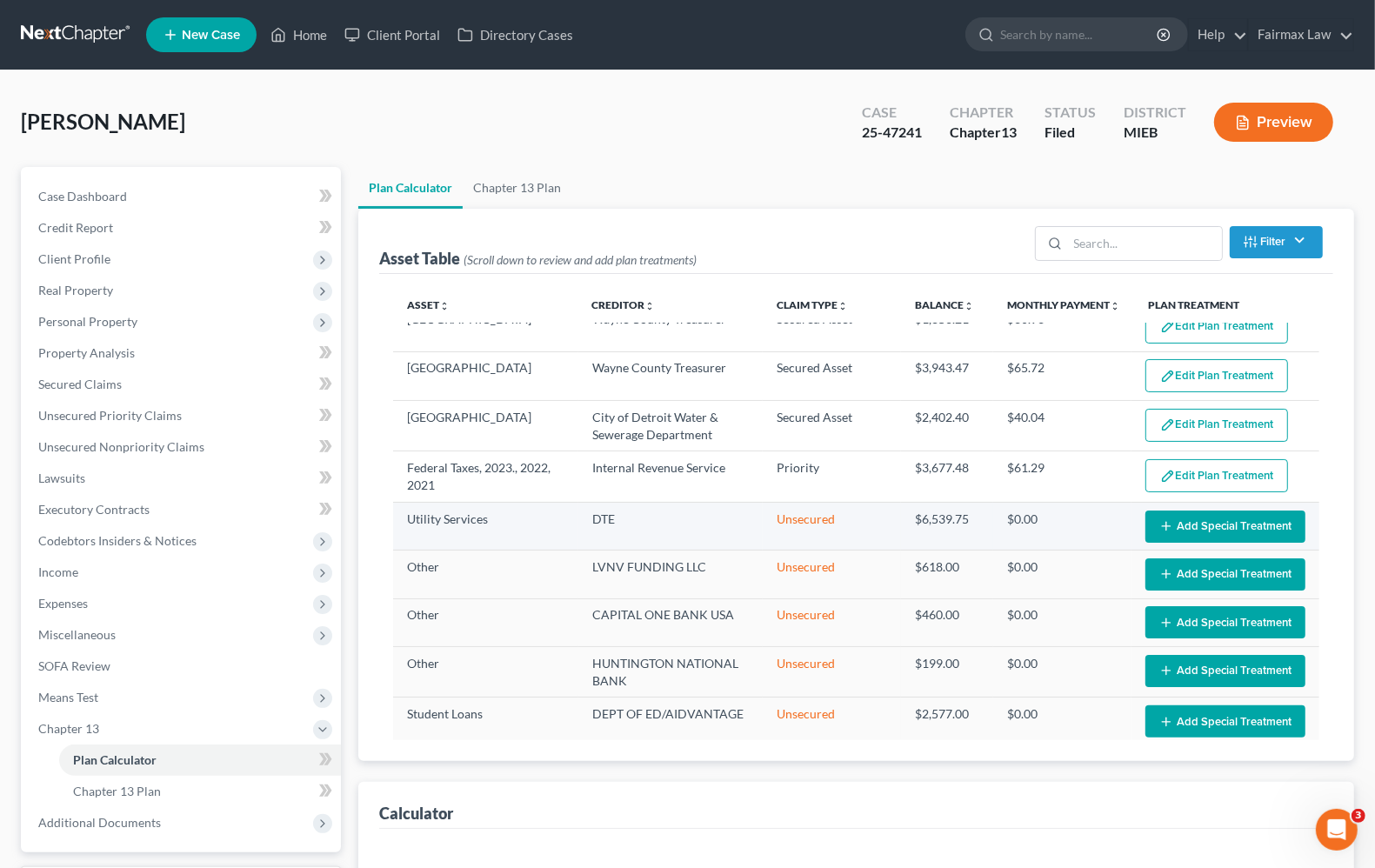
select select "59"
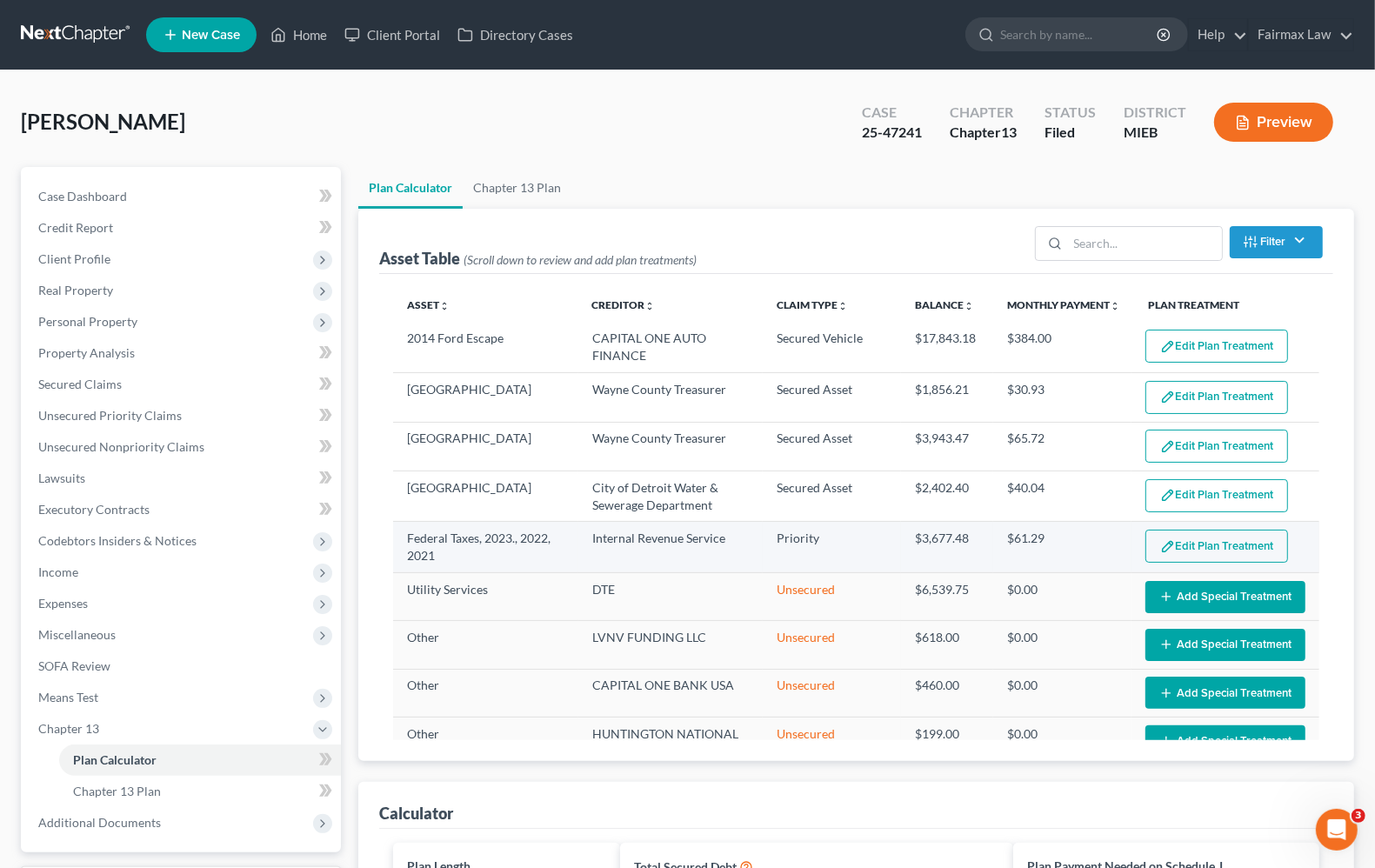
click at [1198, 544] on button "Edit Plan Treatment" at bounding box center [1216, 546] width 142 height 33
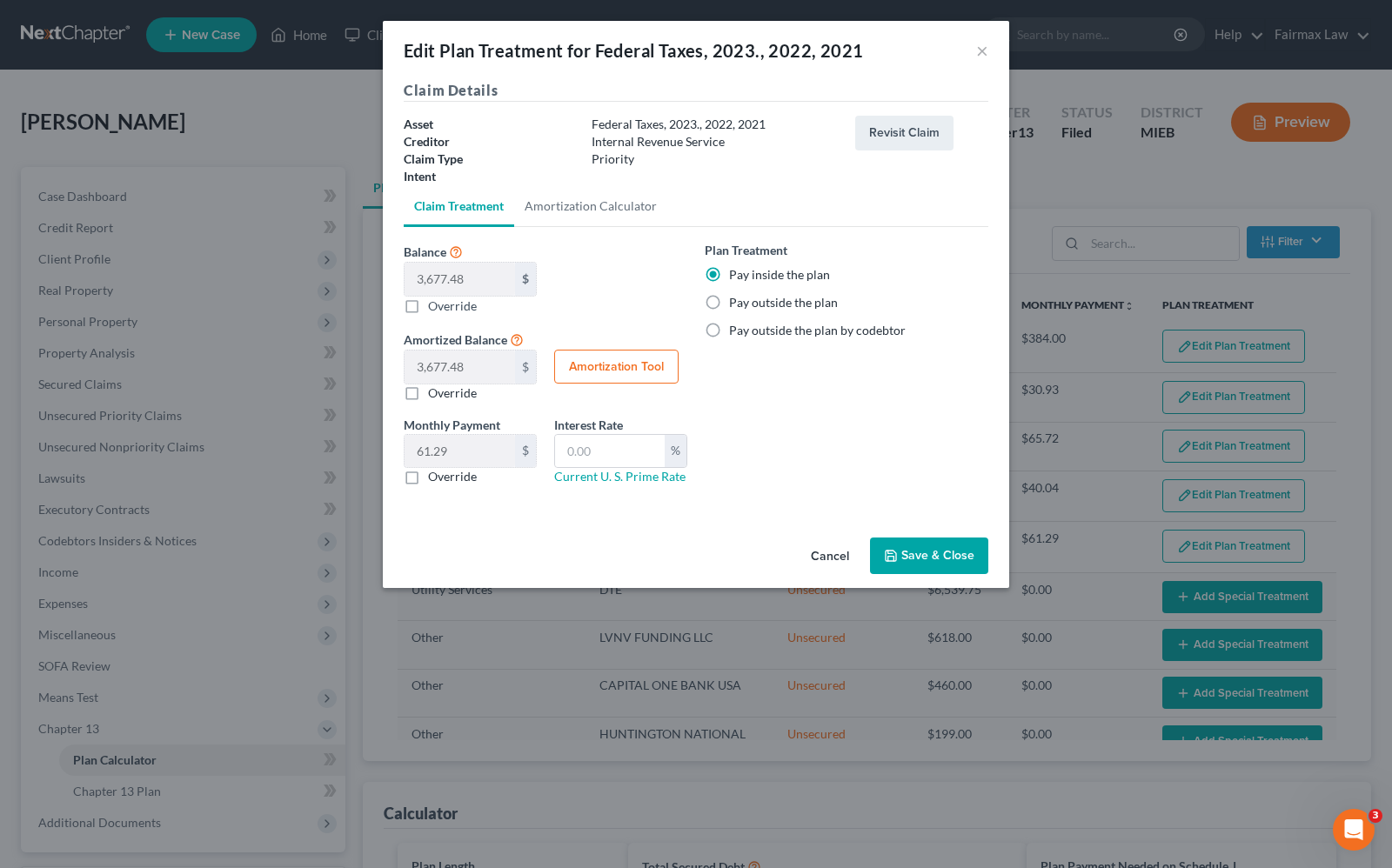
click at [988, 51] on div "Edit Plan Treatment for Federal Taxes, 2023., 2022, 2021 ×" at bounding box center [695, 50] width 626 height 59
click at [985, 51] on button "×" at bounding box center [981, 50] width 12 height 21
